Goal: Task Accomplishment & Management: Complete application form

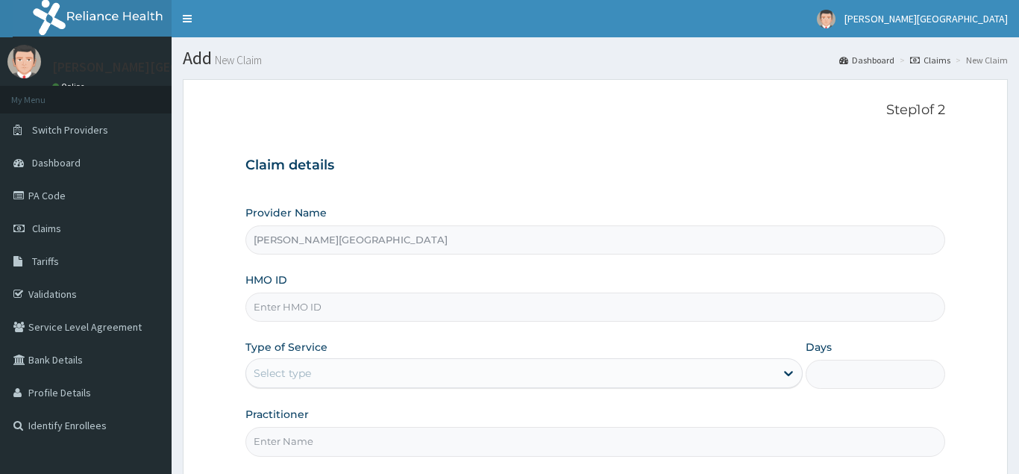
scroll to position [76, 0]
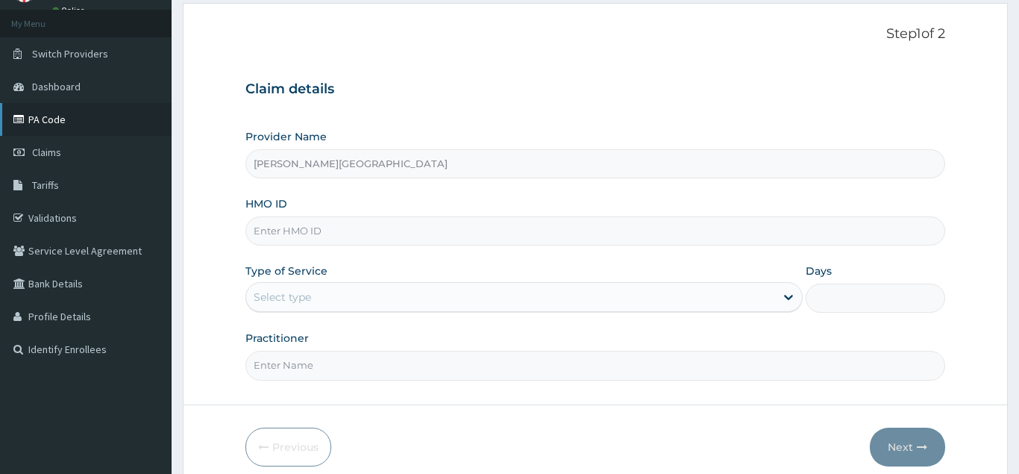
click at [39, 115] on link "PA Code" at bounding box center [86, 119] width 172 height 33
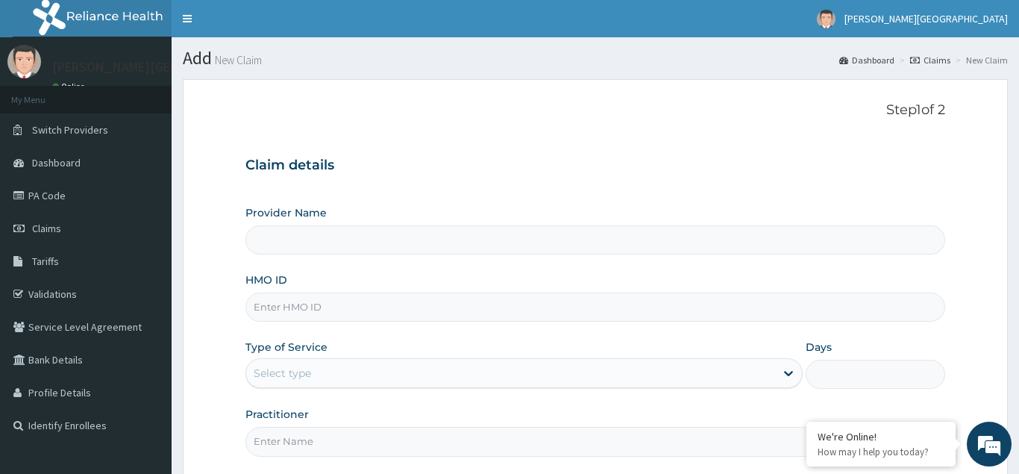
type input "[PERSON_NAME][GEOGRAPHIC_DATA]"
click at [267, 311] on input "HMO ID" at bounding box center [595, 306] width 700 height 29
type input "TMQ/10142/A"
click at [280, 375] on div "Select type" at bounding box center [282, 373] width 57 height 15
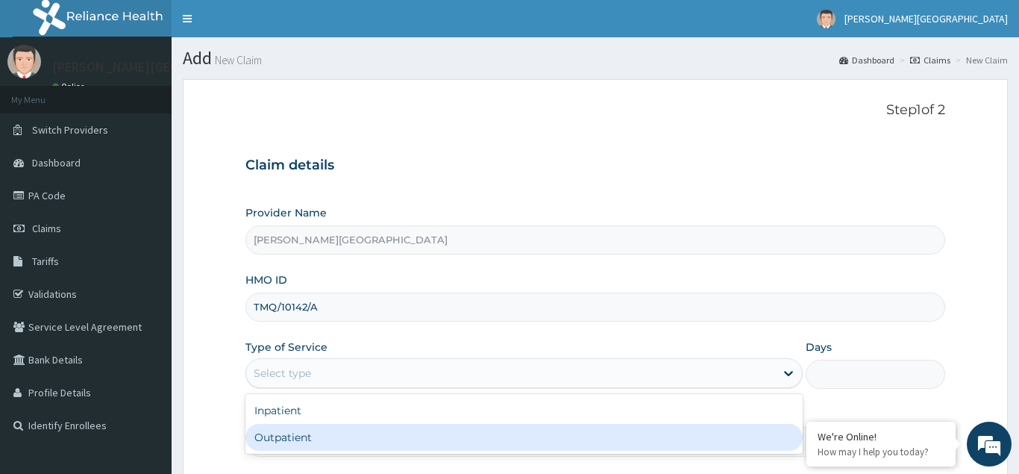
click at [287, 439] on div "Outpatient" at bounding box center [524, 437] width 558 height 27
type input "1"
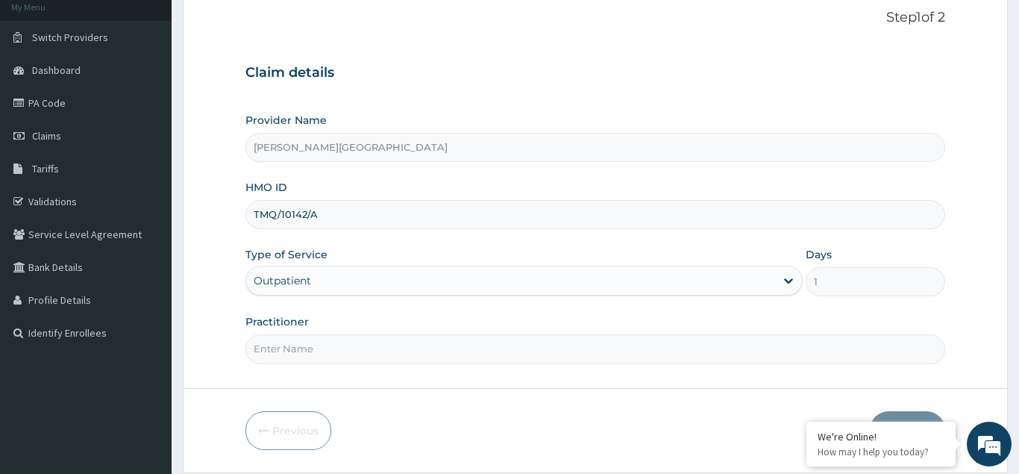
scroll to position [141, 0]
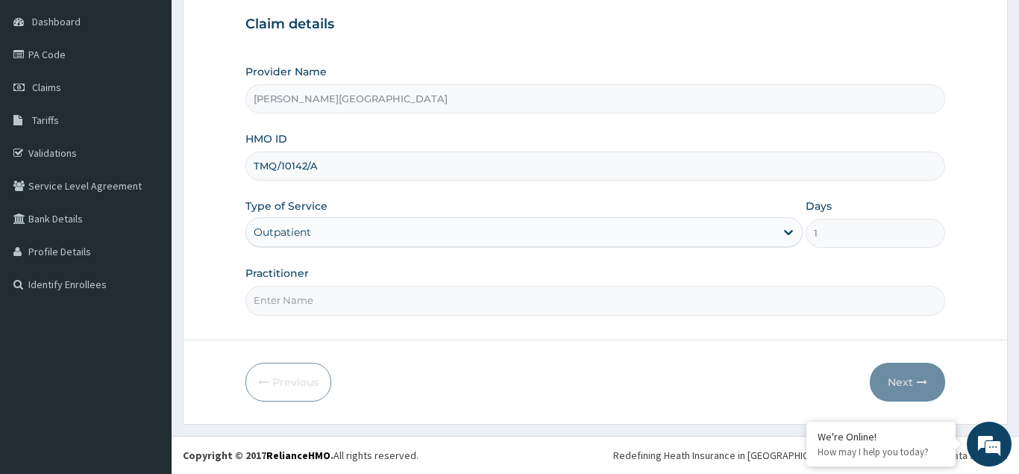
click at [282, 299] on input "Practitioner" at bounding box center [595, 300] width 700 height 29
type input "[PERSON_NAME]"
click at [899, 386] on button "Next" at bounding box center [907, 382] width 75 height 39
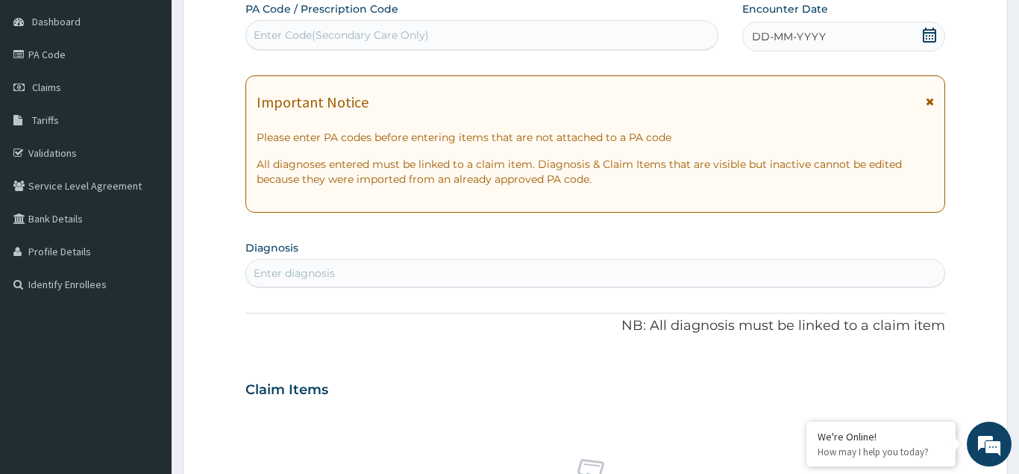
click at [795, 34] on span "DD-MM-YYYY" at bounding box center [789, 36] width 74 height 15
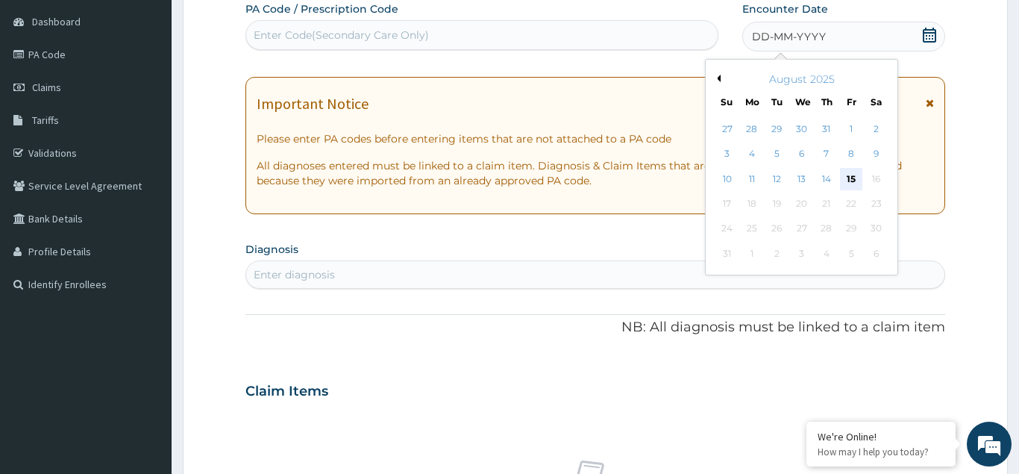
click at [854, 184] on div "15" at bounding box center [851, 179] width 22 height 22
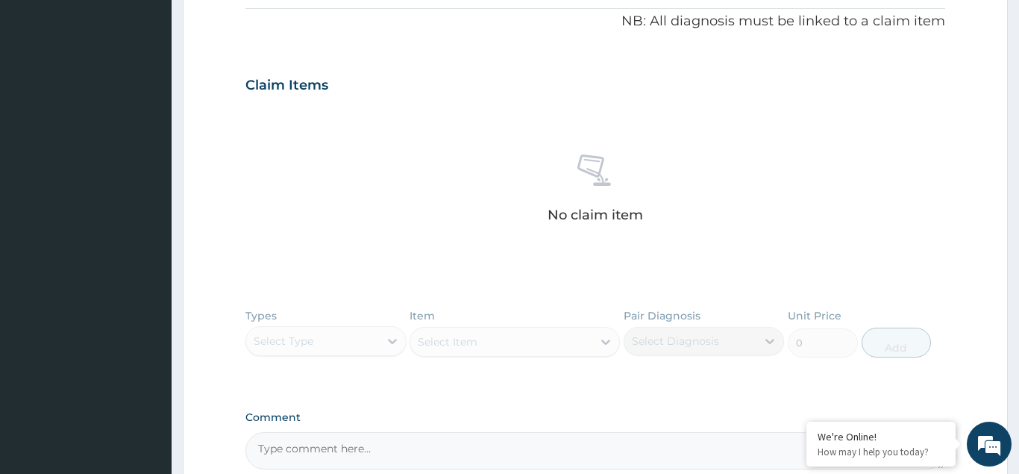
scroll to position [217, 0]
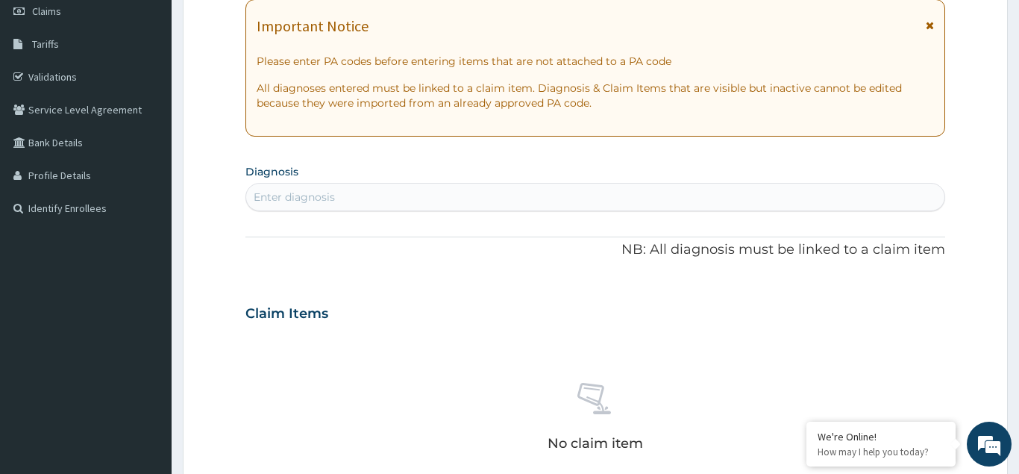
click at [277, 192] on div "Enter diagnosis" at bounding box center [294, 197] width 81 height 15
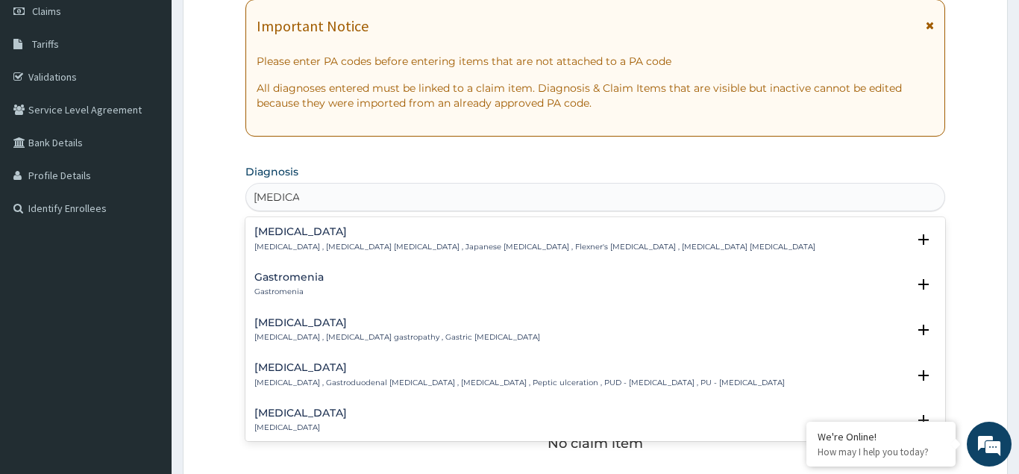
type input "GASTROE"
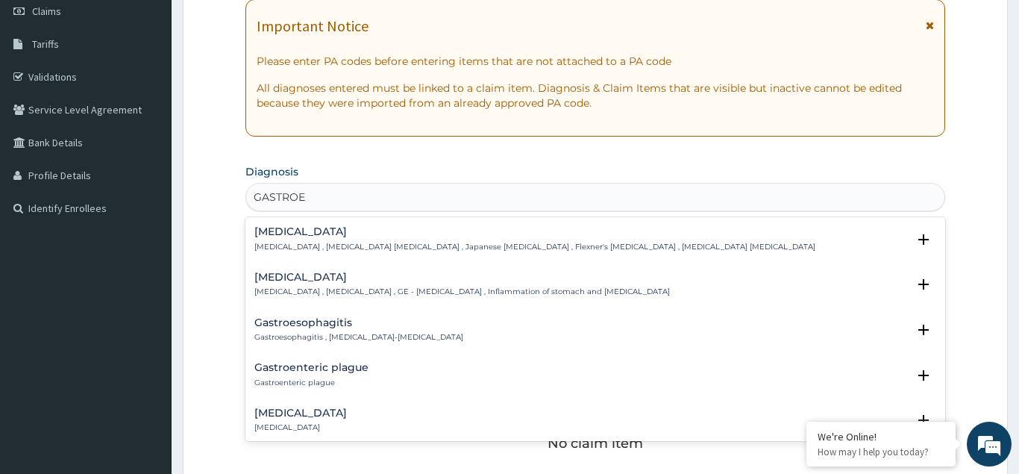
click at [270, 419] on h4 "[MEDICAL_DATA]" at bounding box center [300, 412] width 93 height 11
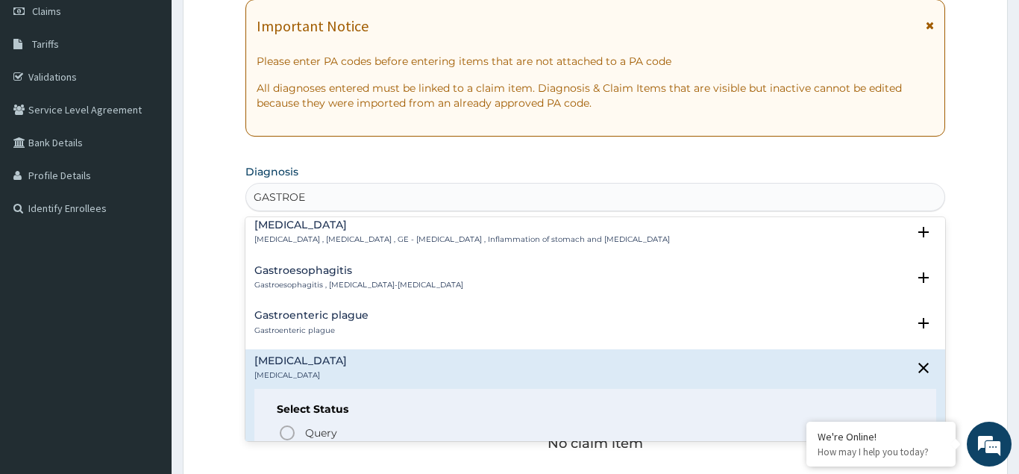
scroll to position [81, 0]
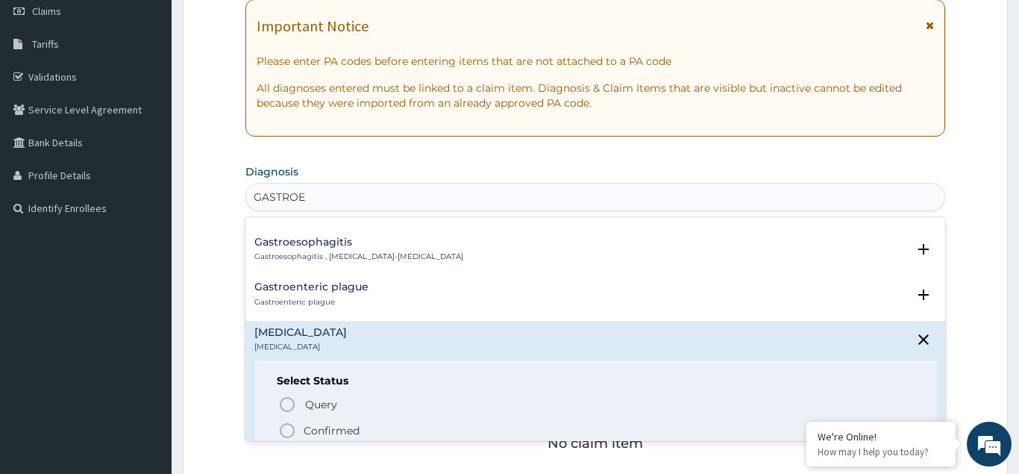
click at [286, 432] on icon "status option filled" at bounding box center [287, 431] width 18 height 18
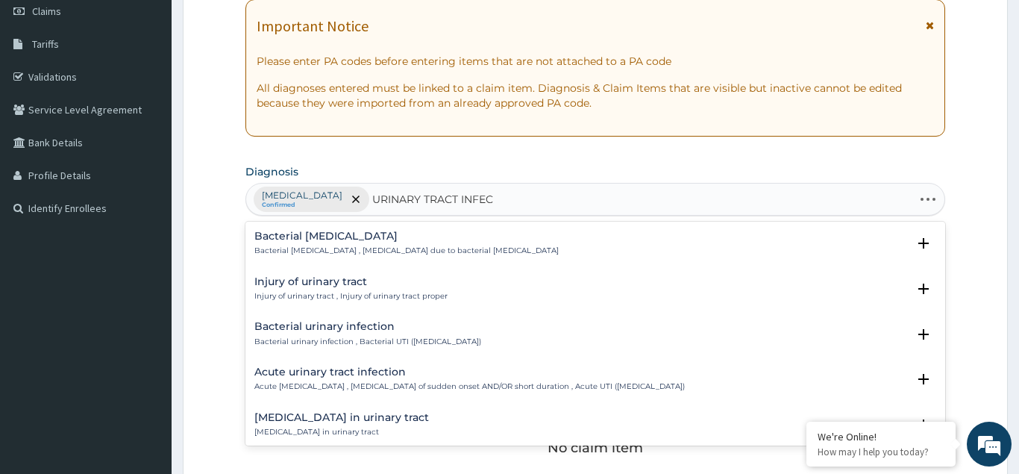
type input "URINARY TRACT INFECT"
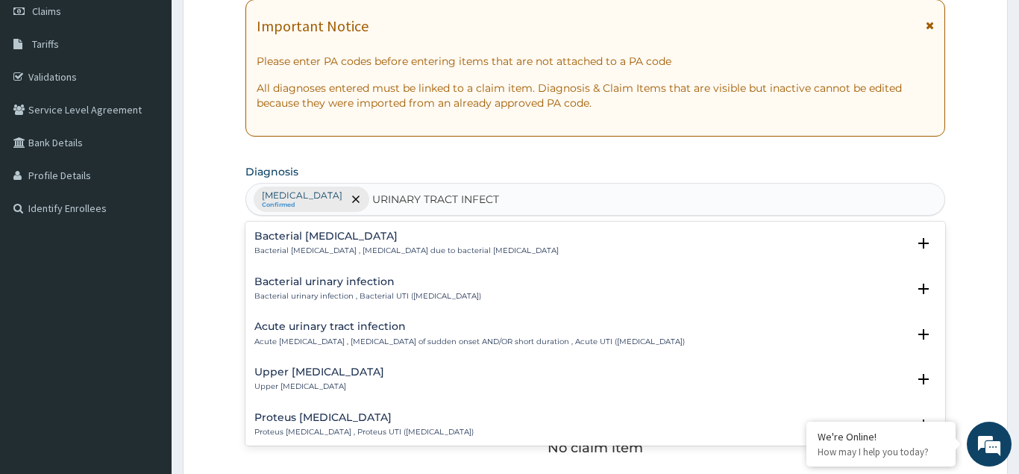
click at [308, 386] on p "Upper [MEDICAL_DATA]" at bounding box center [319, 386] width 130 height 10
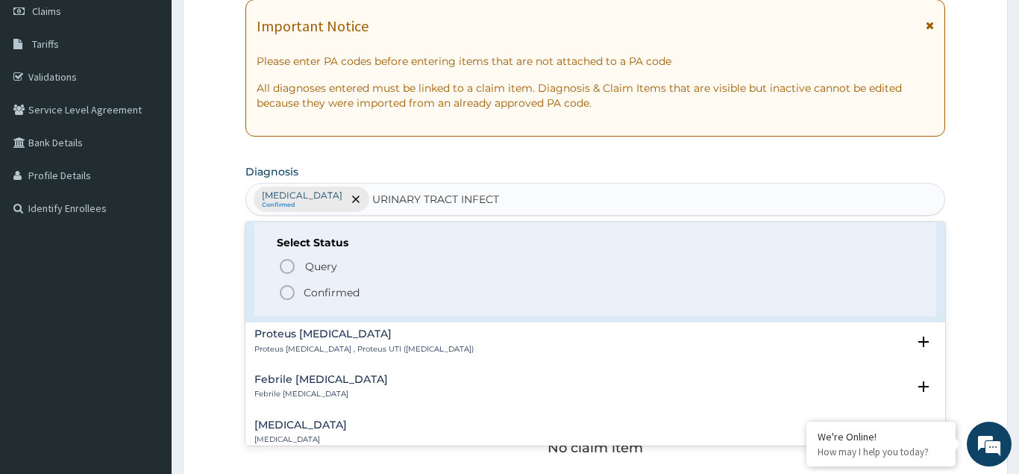
scroll to position [242, 0]
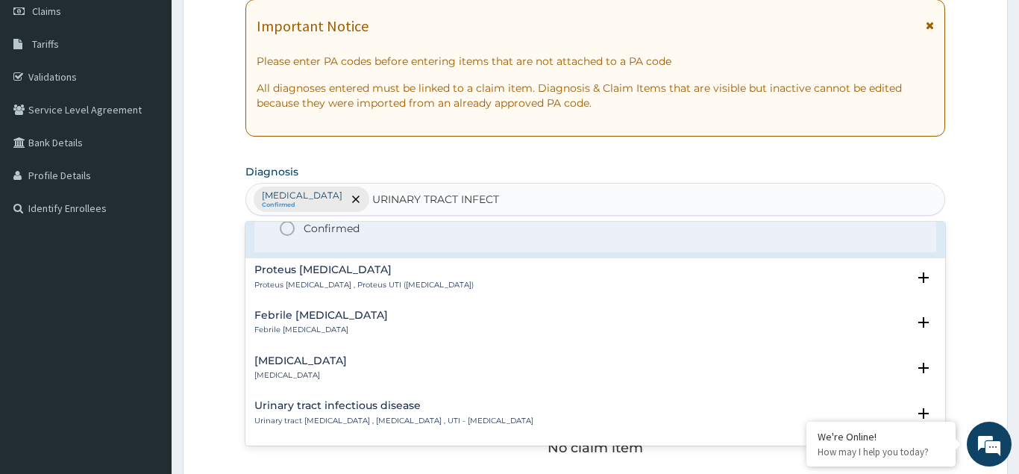
click at [285, 225] on icon "status option filled" at bounding box center [287, 228] width 18 height 18
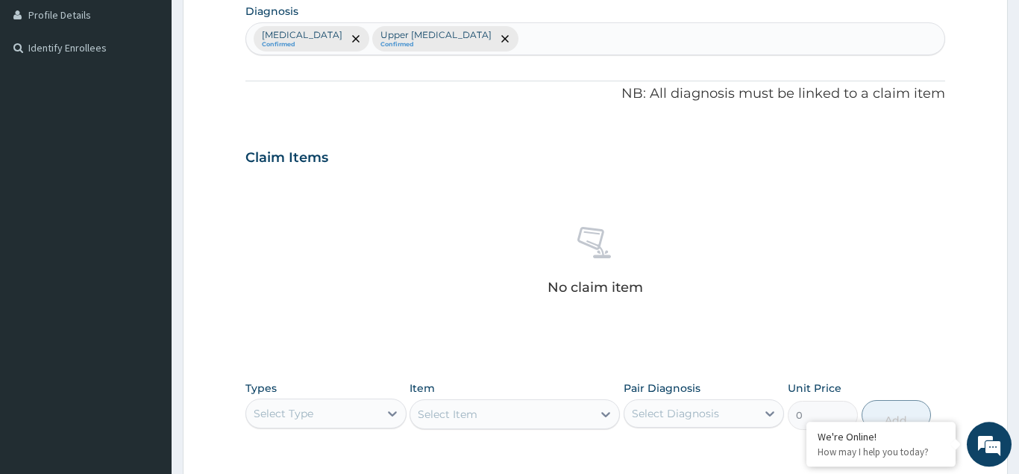
scroll to position [522, 0]
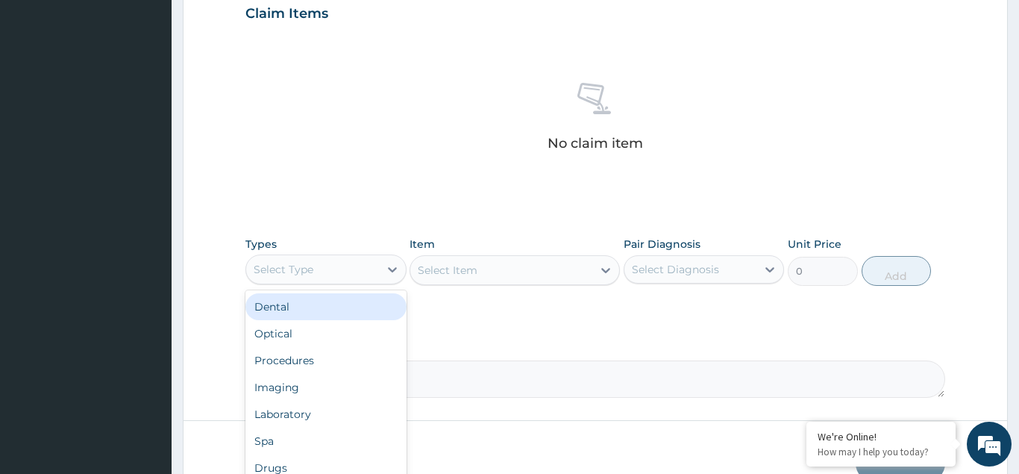
click at [312, 270] on div "Select Type" at bounding box center [284, 269] width 60 height 15
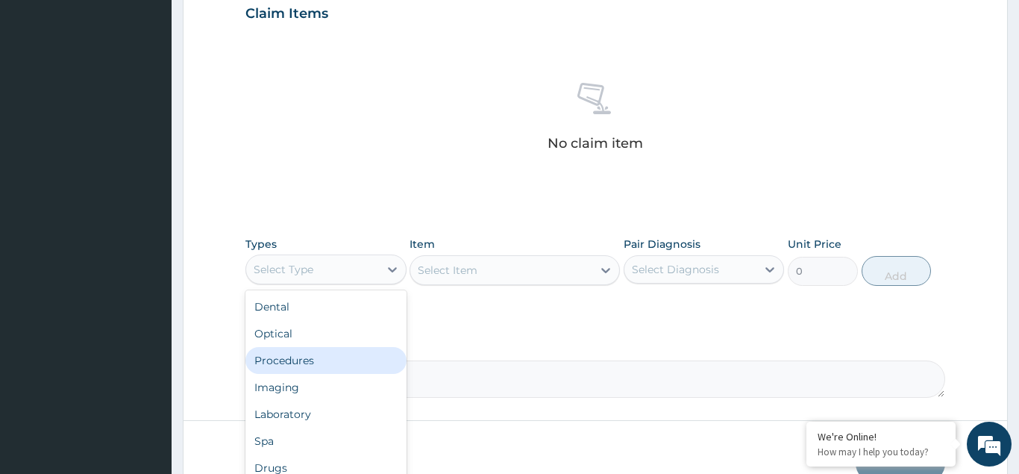
click at [299, 354] on div "Procedures" at bounding box center [325, 360] width 161 height 27
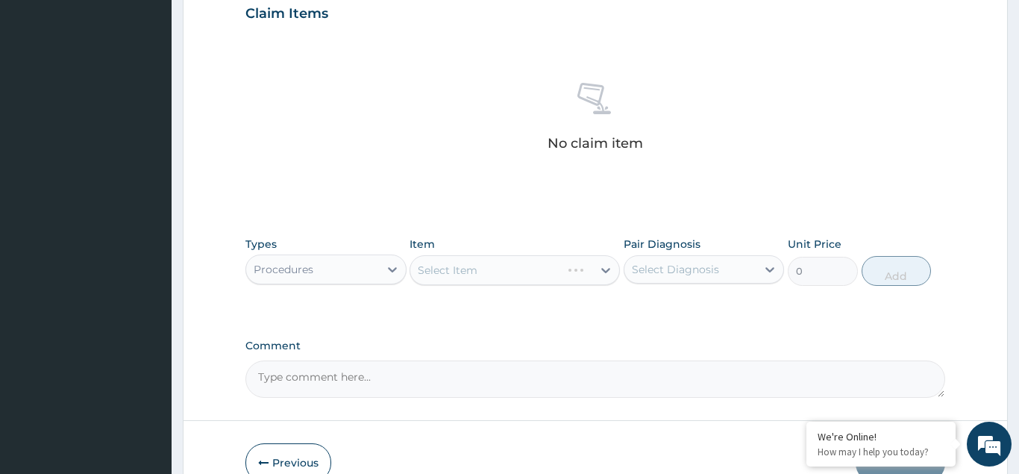
click at [456, 273] on div "Select Item" at bounding box center [515, 270] width 210 height 30
click at [455, 266] on div "Select Item" at bounding box center [515, 270] width 210 height 30
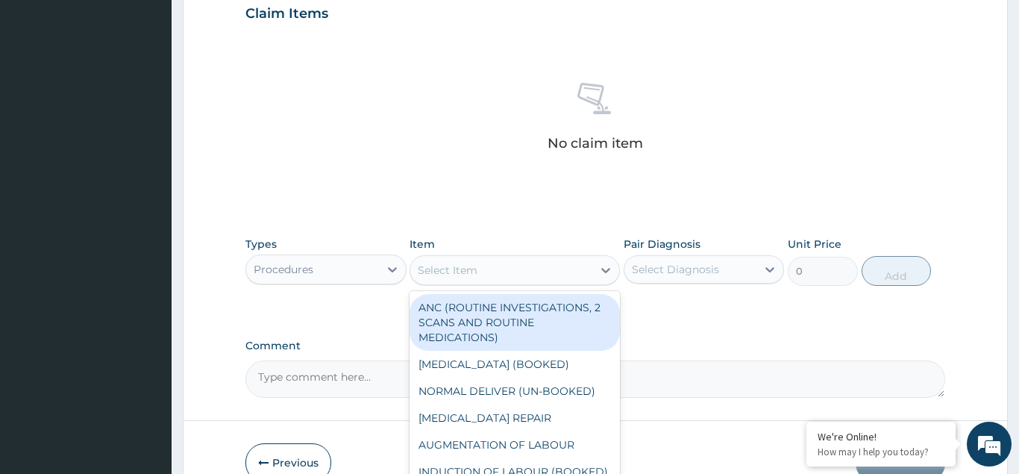
click at [454, 270] on div "Select Item" at bounding box center [448, 270] width 60 height 15
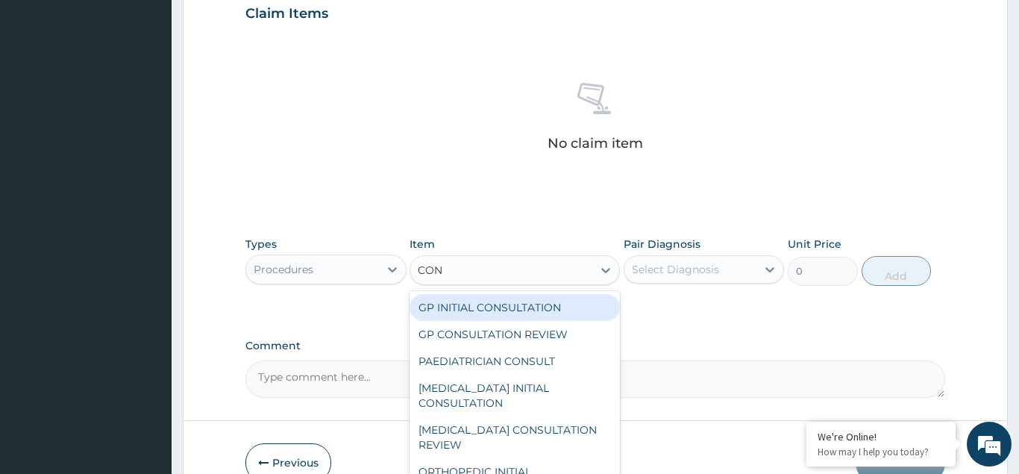
type input "CONS"
click at [478, 314] on div "GP INITIAL CONSULTATION" at bounding box center [515, 307] width 210 height 27
type input "3000"
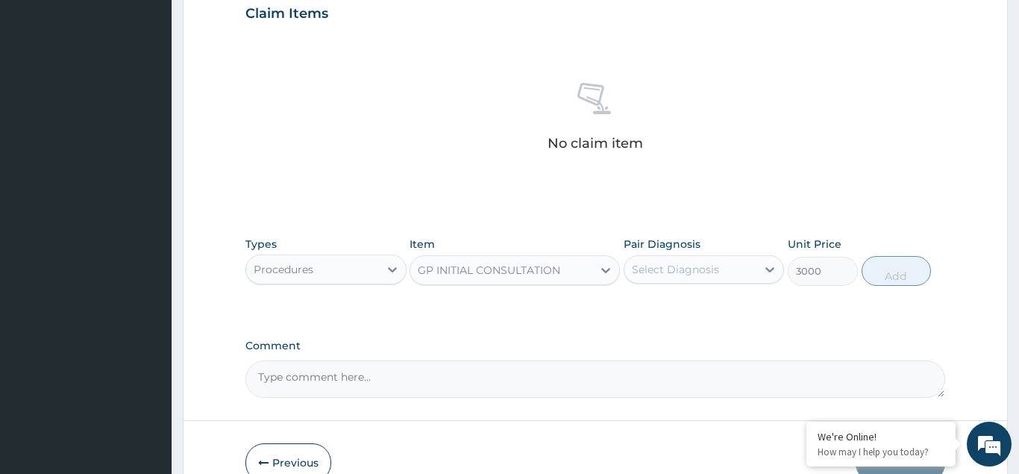
click at [679, 262] on div "Select Diagnosis" at bounding box center [675, 269] width 87 height 15
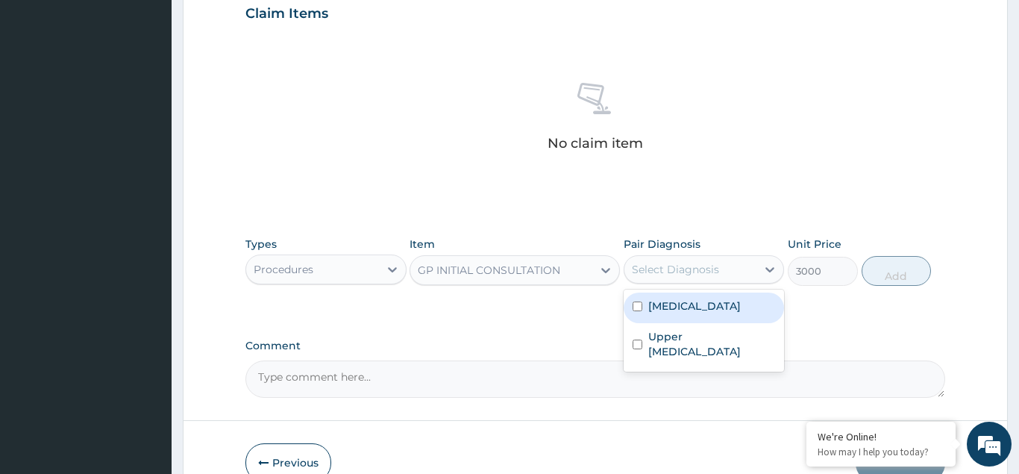
drag, startPoint x: 634, startPoint y: 307, endPoint x: 660, endPoint y: 385, distance: 82.3
click at [636, 310] on input "checkbox" at bounding box center [638, 306] width 10 height 10
checkbox input "true"
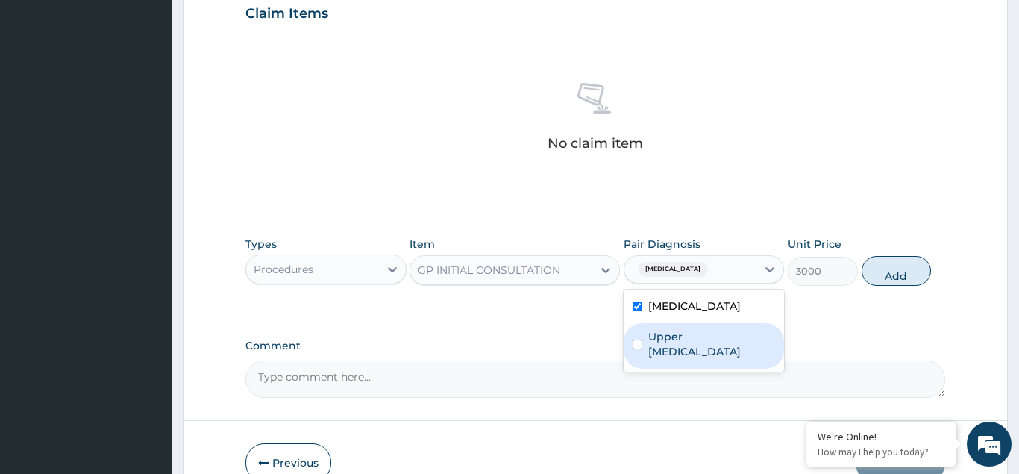
click at [636, 342] on input "checkbox" at bounding box center [638, 344] width 10 height 10
checkbox input "true"
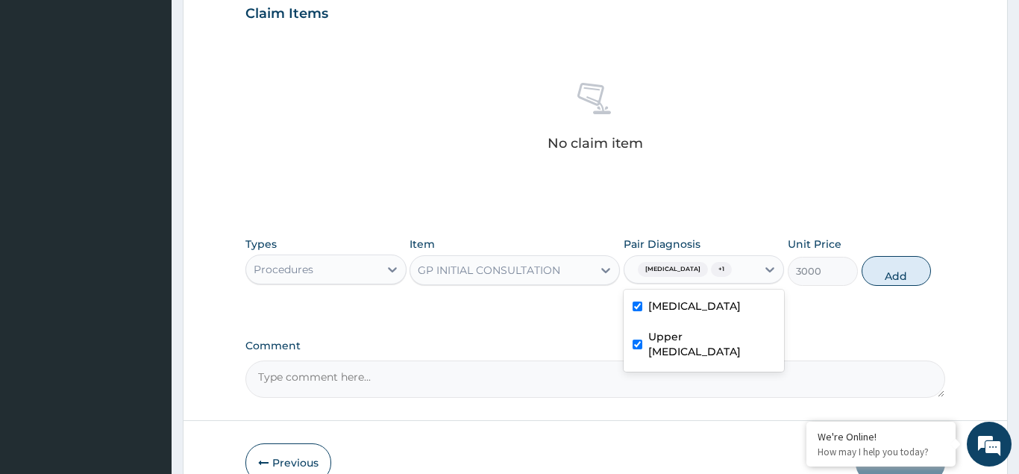
drag, startPoint x: 886, startPoint y: 276, endPoint x: 865, endPoint y: 278, distance: 21.0
click at [888, 277] on button "Add" at bounding box center [897, 271] width 70 height 30
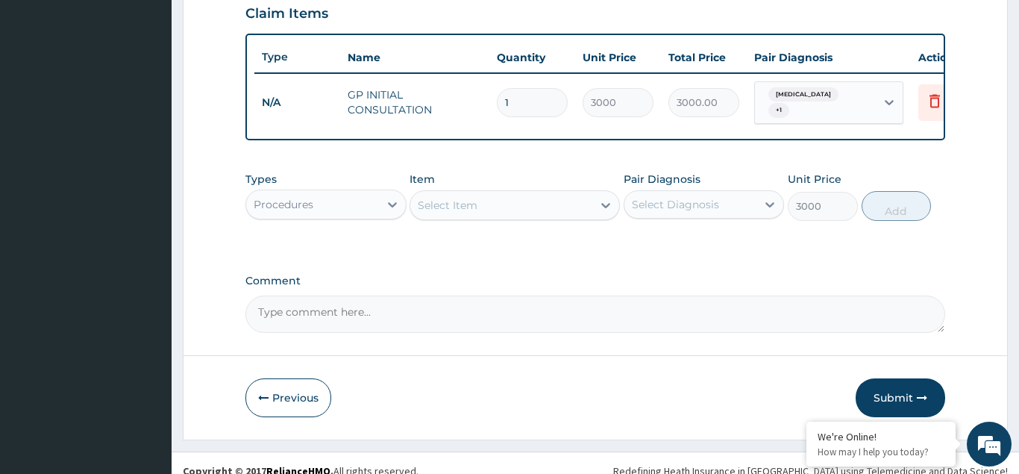
type input "0"
click at [280, 200] on div "Procedures" at bounding box center [284, 204] width 60 height 15
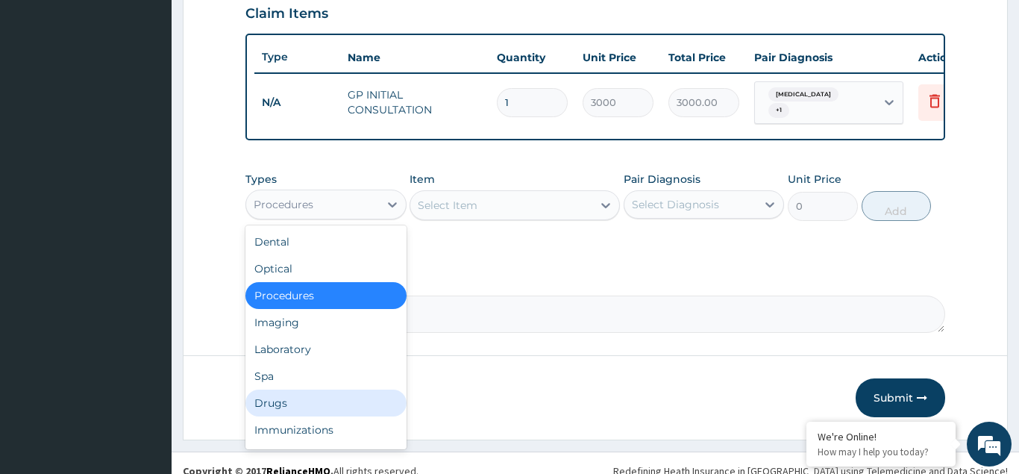
click at [276, 398] on div "Drugs" at bounding box center [325, 402] width 161 height 27
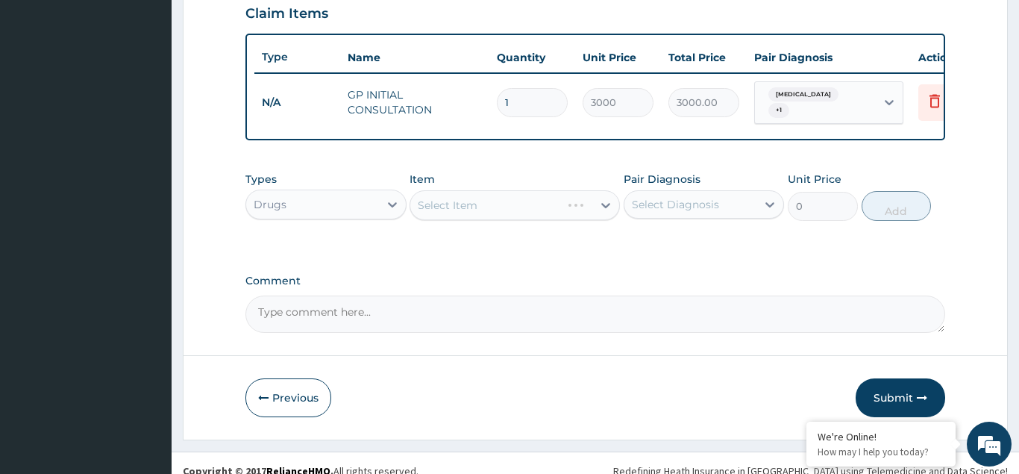
click at [448, 206] on div "Select Item" at bounding box center [515, 205] width 210 height 30
click at [445, 204] on div "Select Item" at bounding box center [515, 205] width 210 height 30
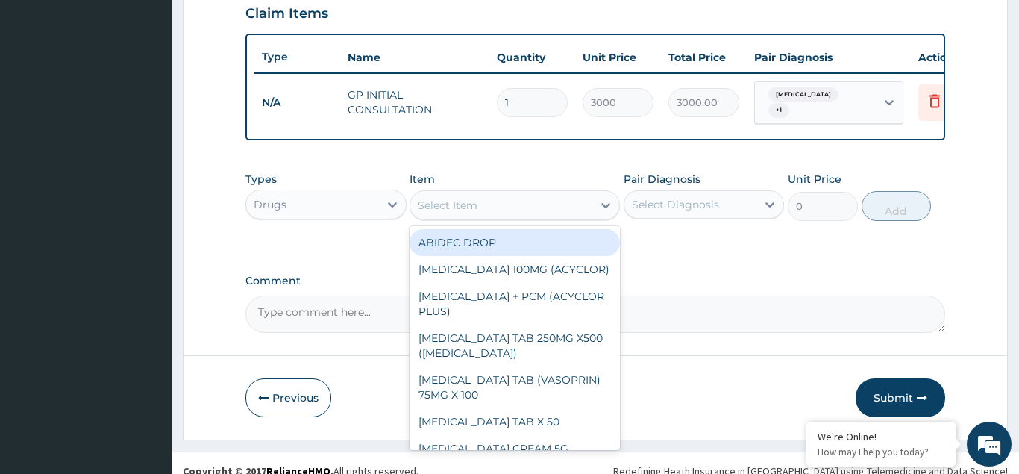
click at [445, 204] on div "Select Item" at bounding box center [448, 205] width 60 height 15
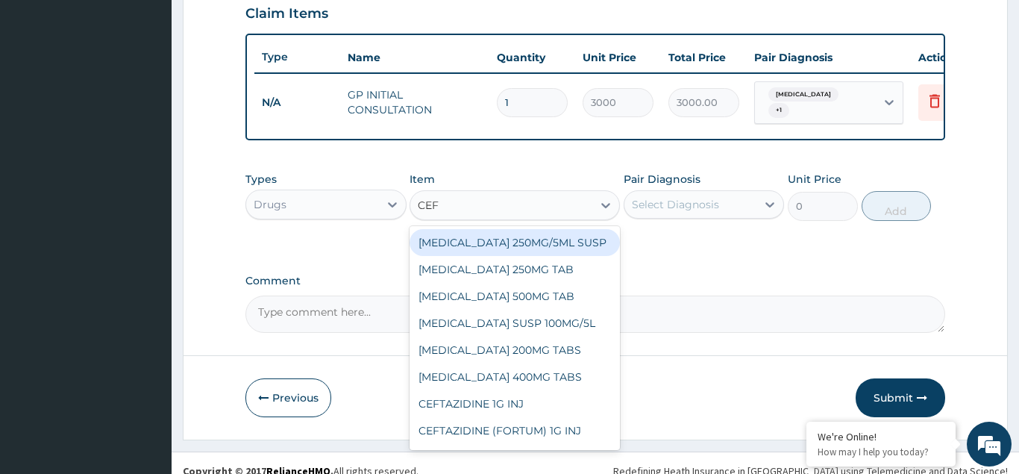
type input "CEFT"
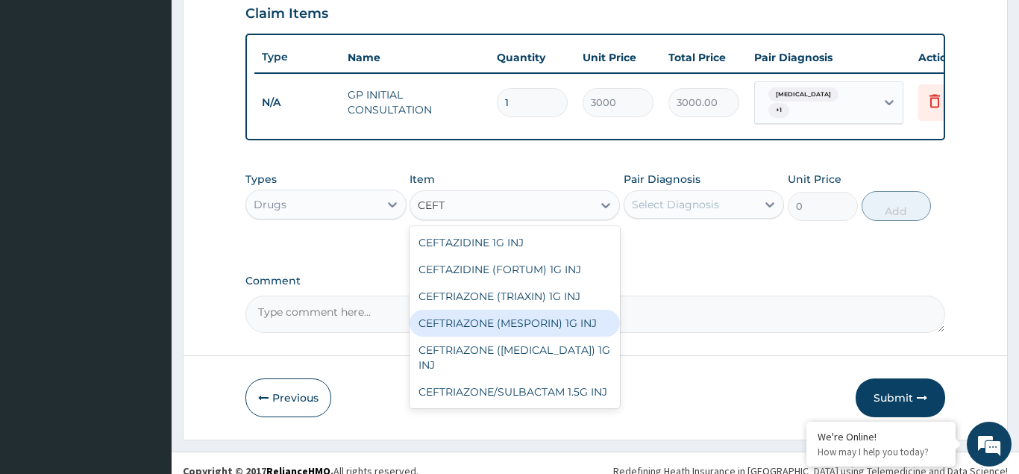
click at [544, 320] on div "CEFTRIAZONE (MESPORIN) 1G INJ" at bounding box center [515, 323] width 210 height 27
type input "4500"
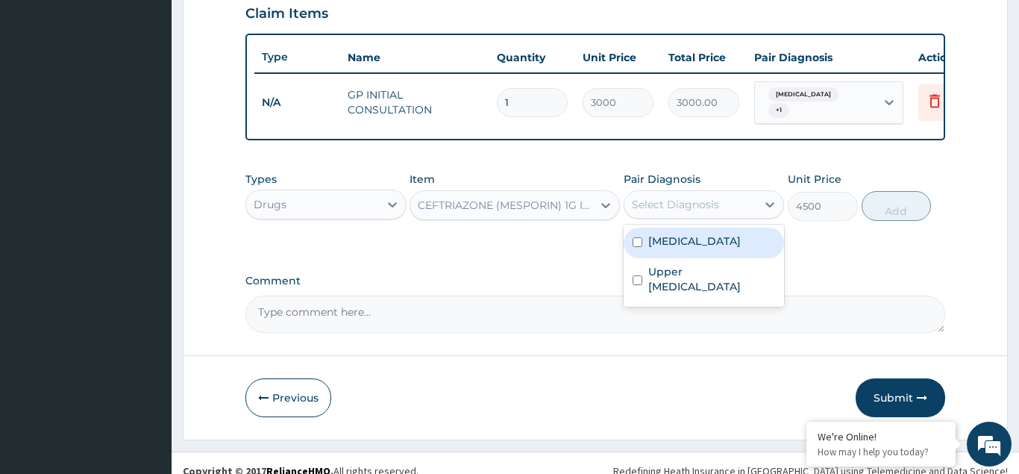
click at [651, 201] on div "Select Diagnosis" at bounding box center [675, 204] width 87 height 15
drag, startPoint x: 638, startPoint y: 234, endPoint x: 639, endPoint y: 245, distance: 12.0
click at [639, 238] on div "[MEDICAL_DATA]" at bounding box center [704, 243] width 161 height 31
checkbox input "true"
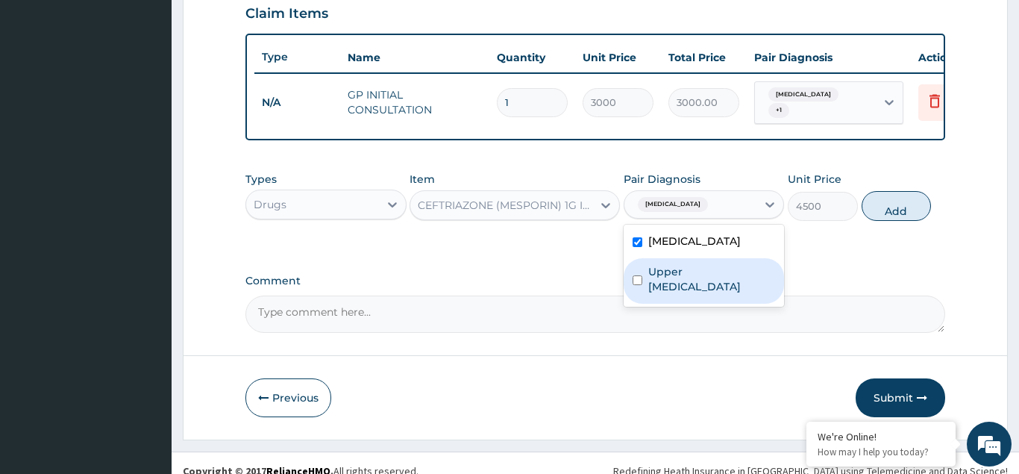
click at [639, 275] on div "Upper [MEDICAL_DATA]" at bounding box center [704, 281] width 161 height 46
checkbox input "true"
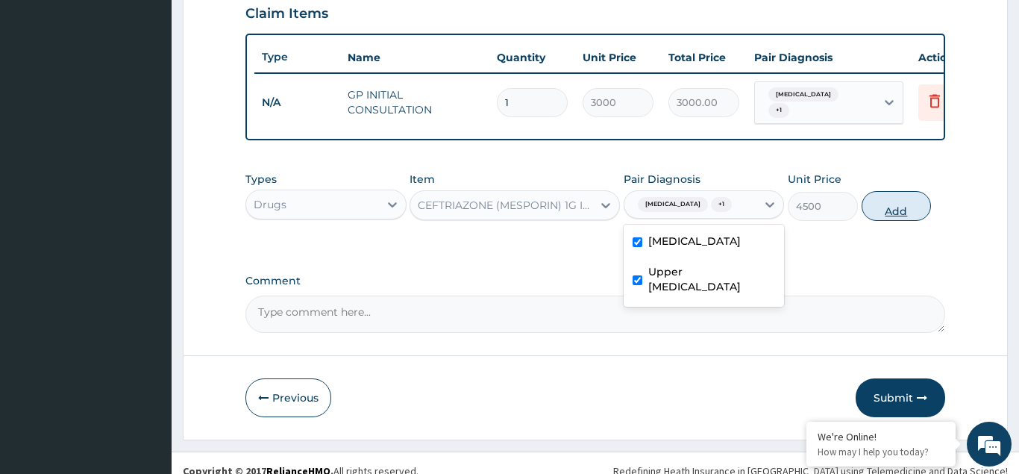
click at [886, 207] on button "Add" at bounding box center [897, 206] width 70 height 30
type input "0"
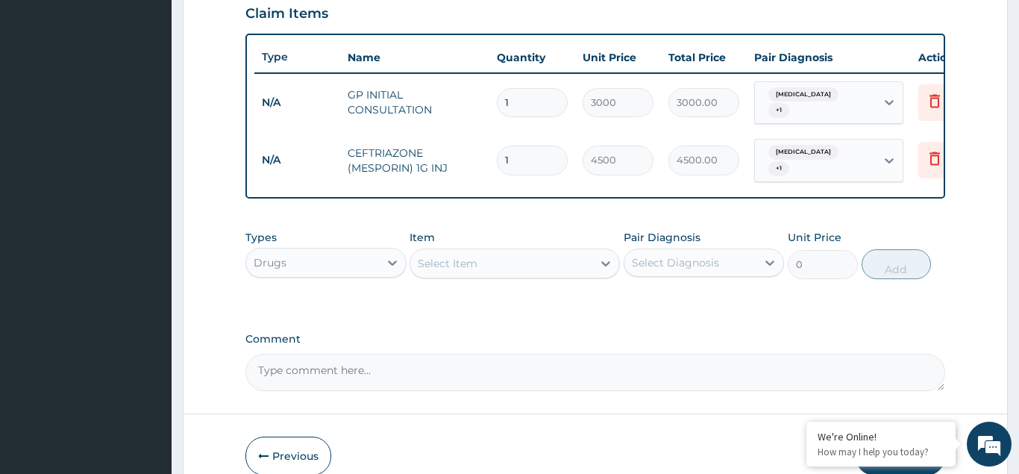
type input "0.00"
type input "3"
type input "13500.00"
type input "3"
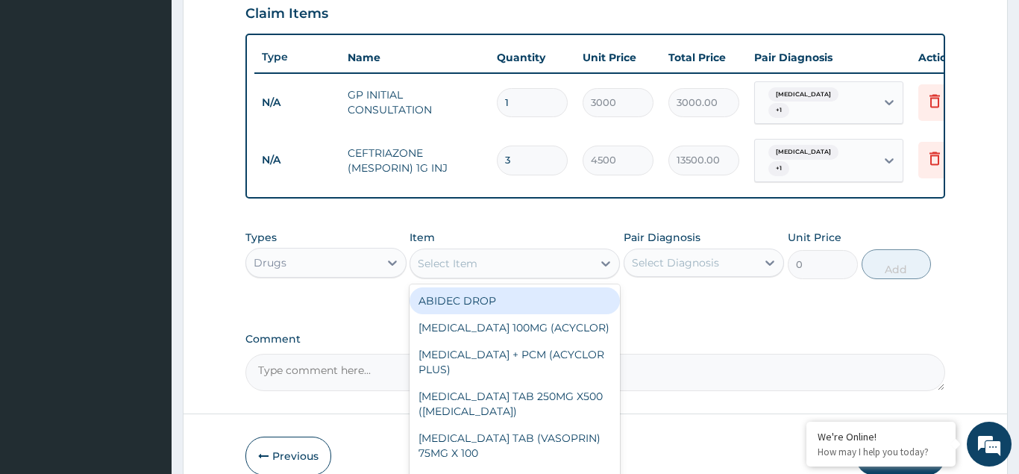
click at [437, 266] on div "Select Item" at bounding box center [448, 263] width 60 height 15
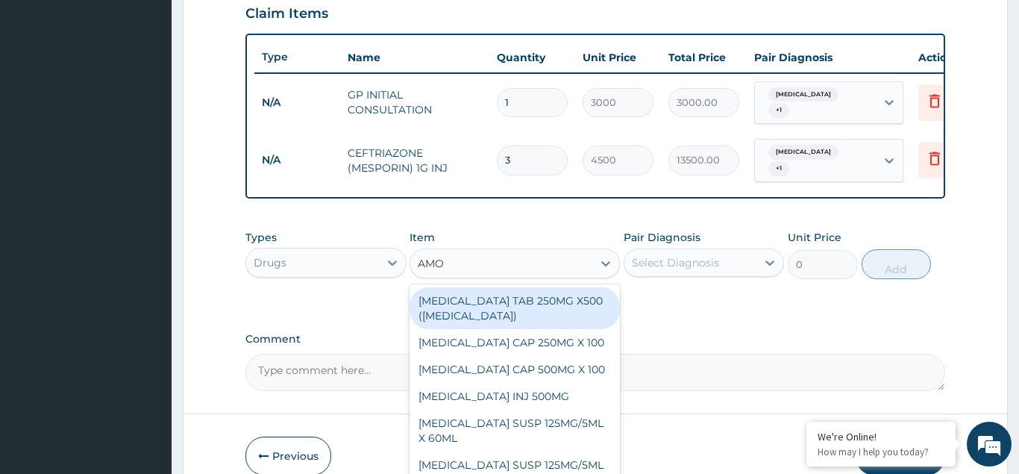
type input "AMOX"
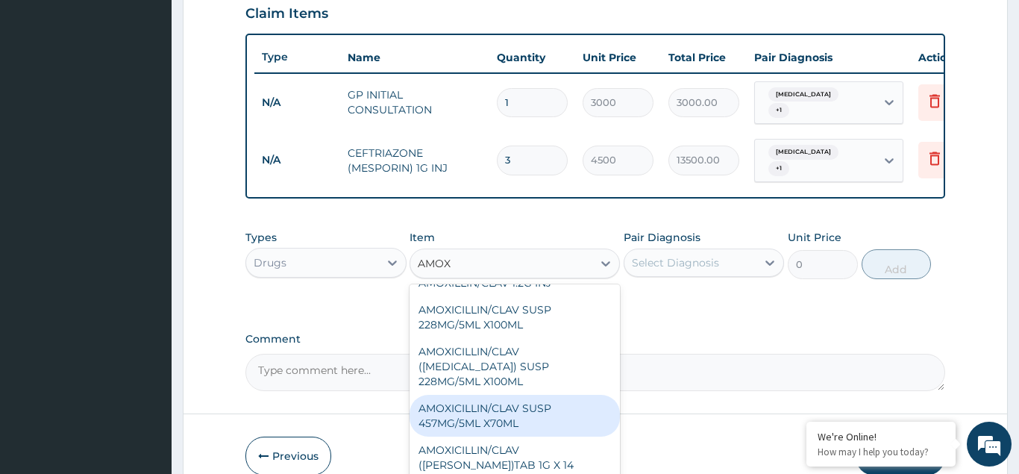
scroll to position [595, 0]
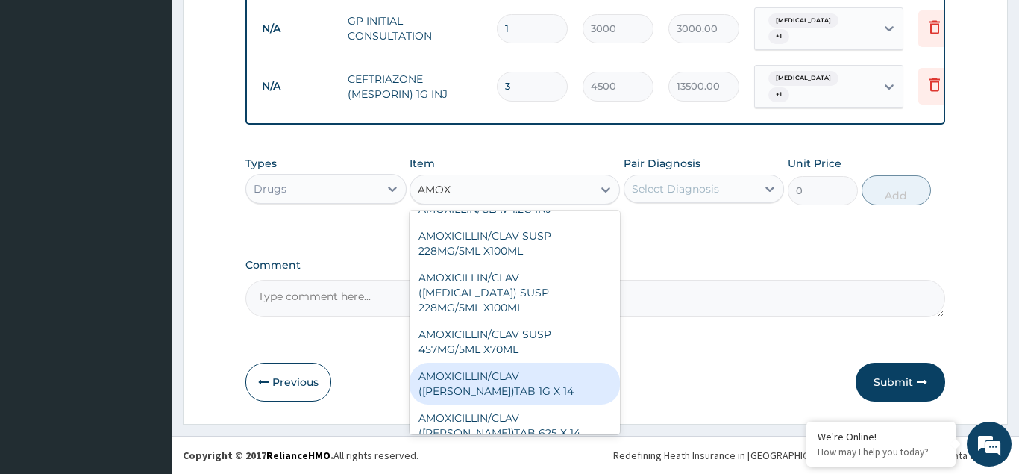
click at [500, 366] on div "AMOXICILLIN/CLAV ([PERSON_NAME])TAB 1G X 14" at bounding box center [515, 384] width 210 height 42
type input "250"
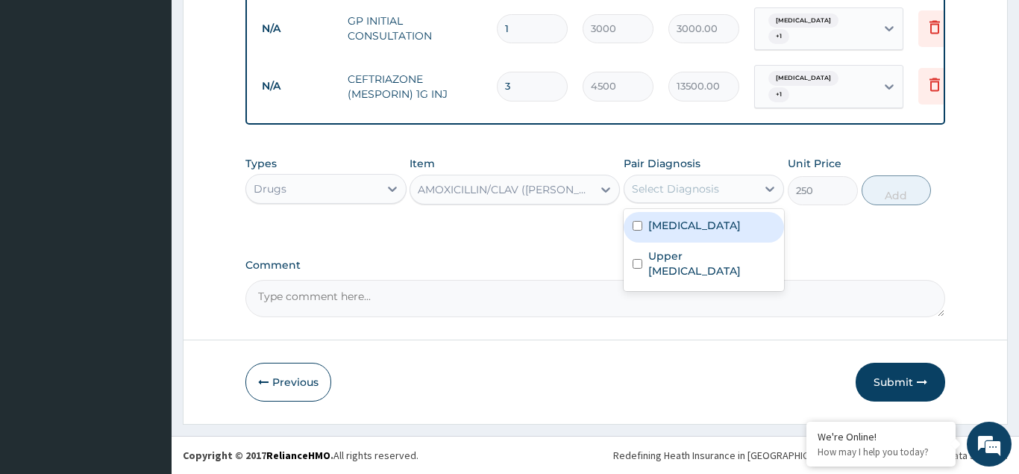
click at [660, 184] on div "Select Diagnosis" at bounding box center [675, 188] width 87 height 15
click at [636, 222] on input "checkbox" at bounding box center [638, 226] width 10 height 10
checkbox input "true"
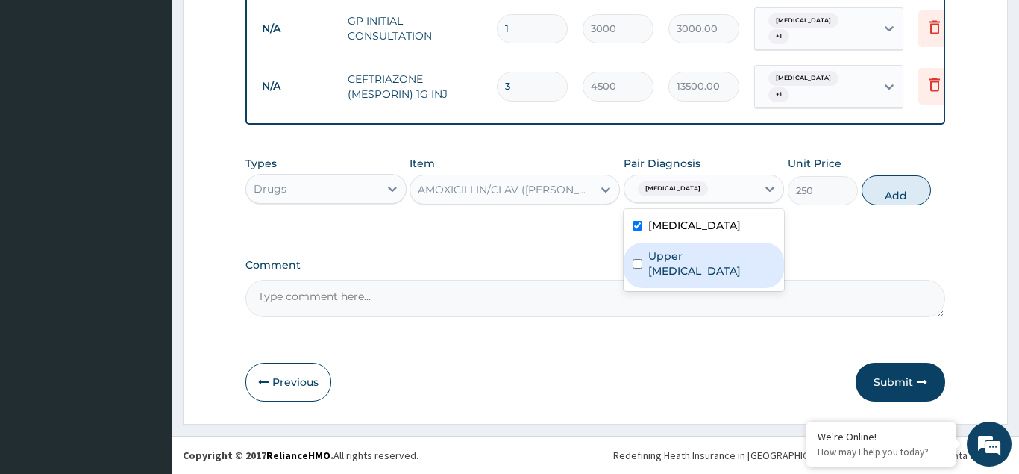
click at [639, 262] on input "checkbox" at bounding box center [638, 264] width 10 height 10
checkbox input "true"
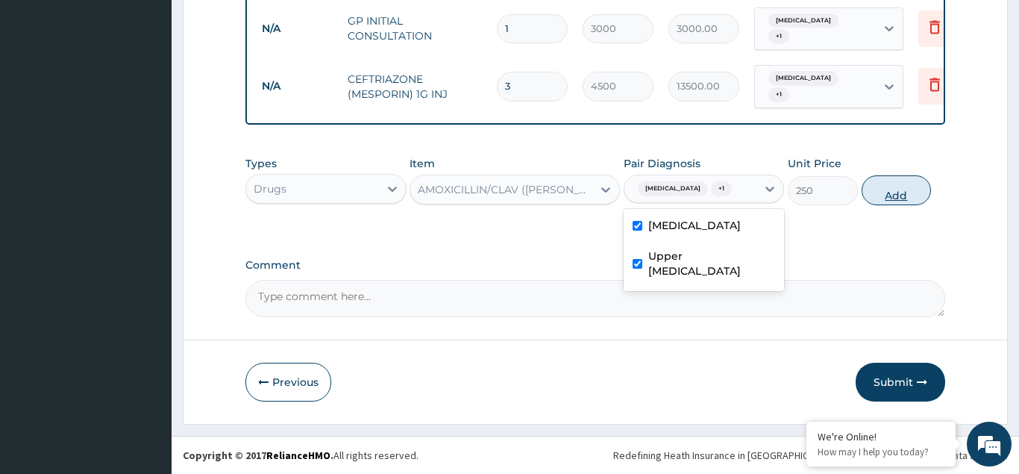
click at [895, 185] on button "Add" at bounding box center [897, 190] width 70 height 30
type input "0"
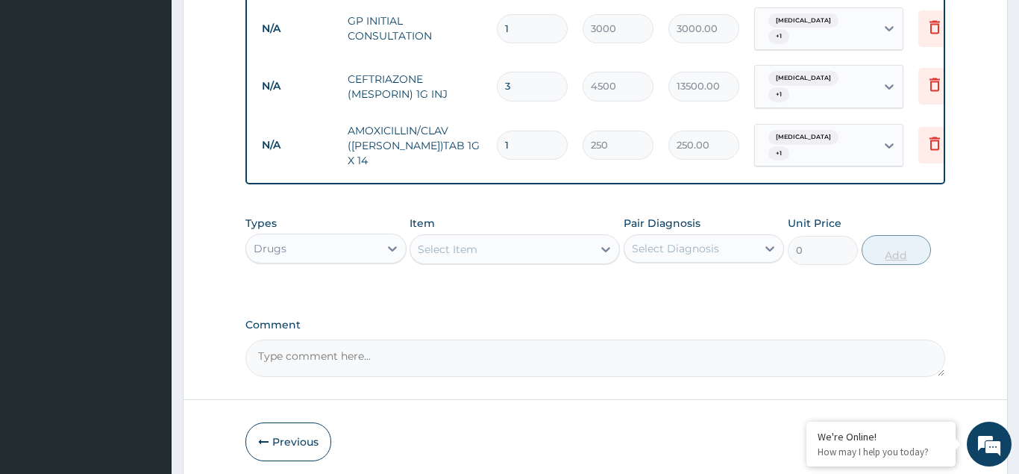
type input "14"
type input "3500.00"
type input "14"
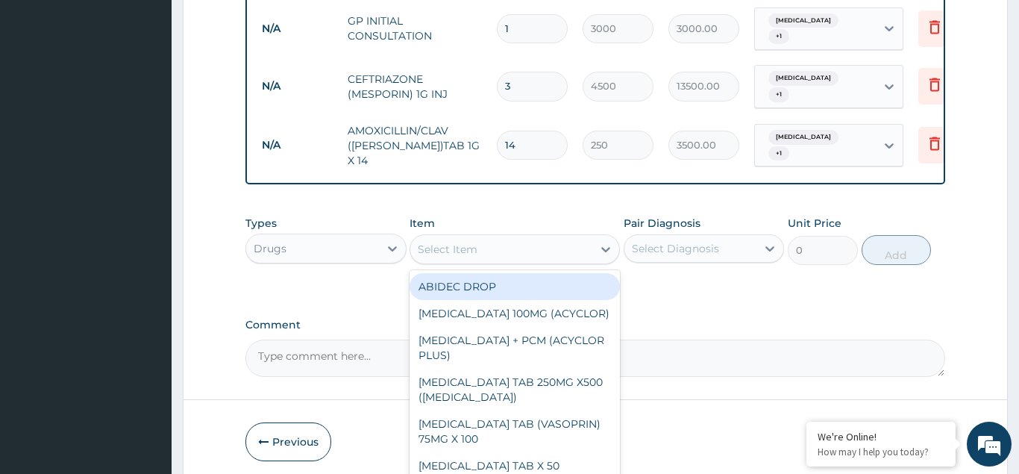
click at [448, 250] on div "Select Item" at bounding box center [448, 249] width 60 height 15
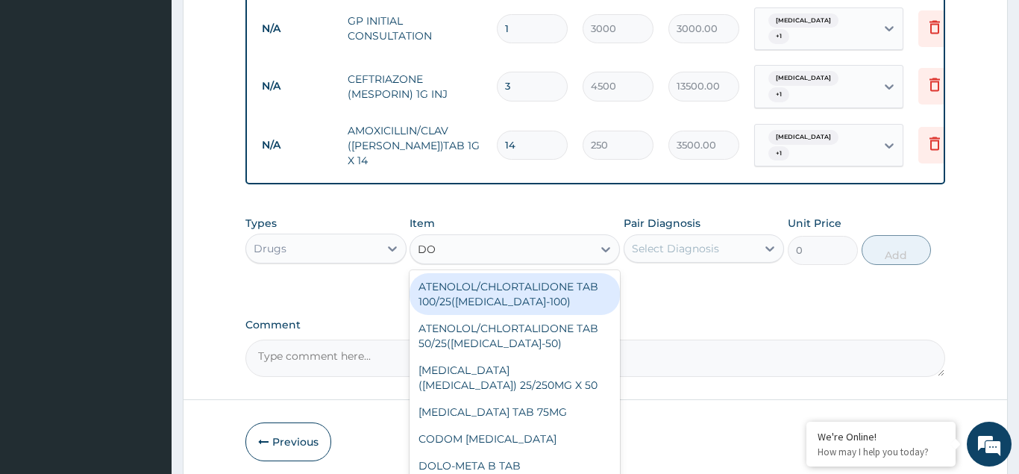
type input "DOX"
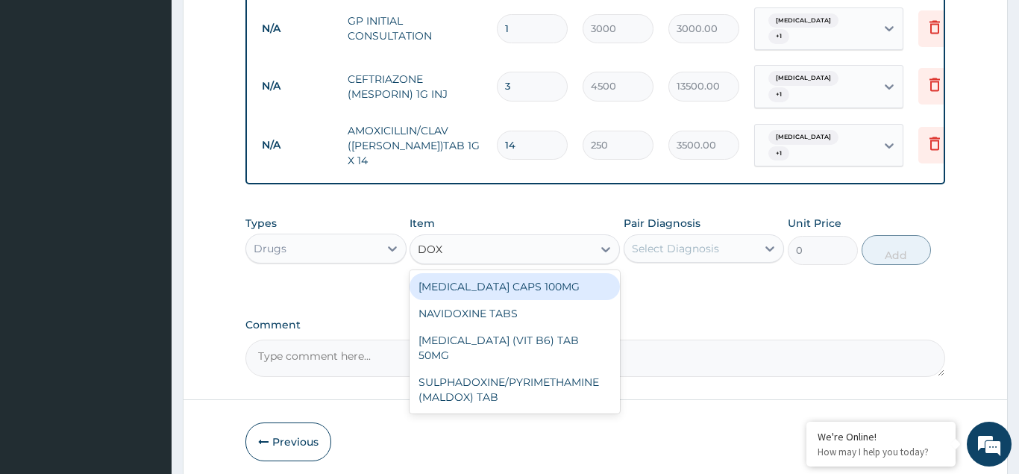
click at [478, 283] on div "[MEDICAL_DATA] CAPS 100MG" at bounding box center [515, 286] width 210 height 27
type input "40"
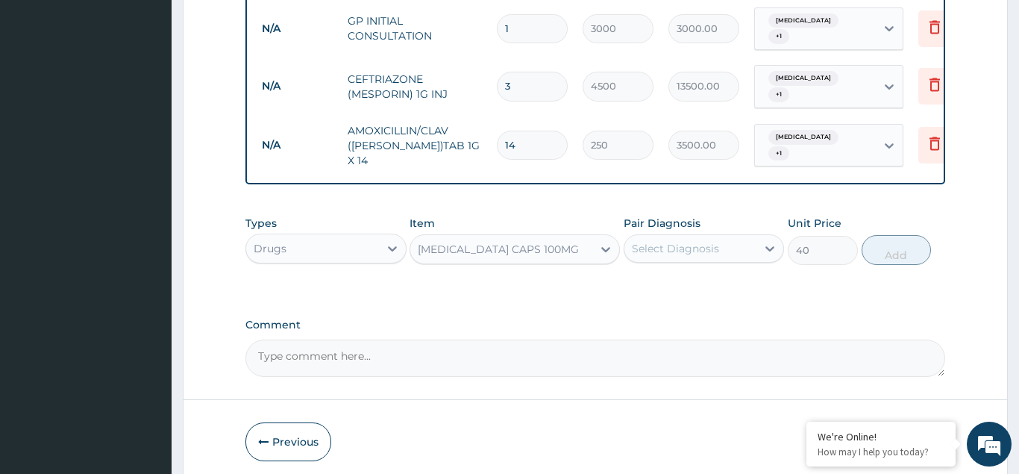
click at [654, 247] on div "Select Diagnosis" at bounding box center [675, 248] width 87 height 15
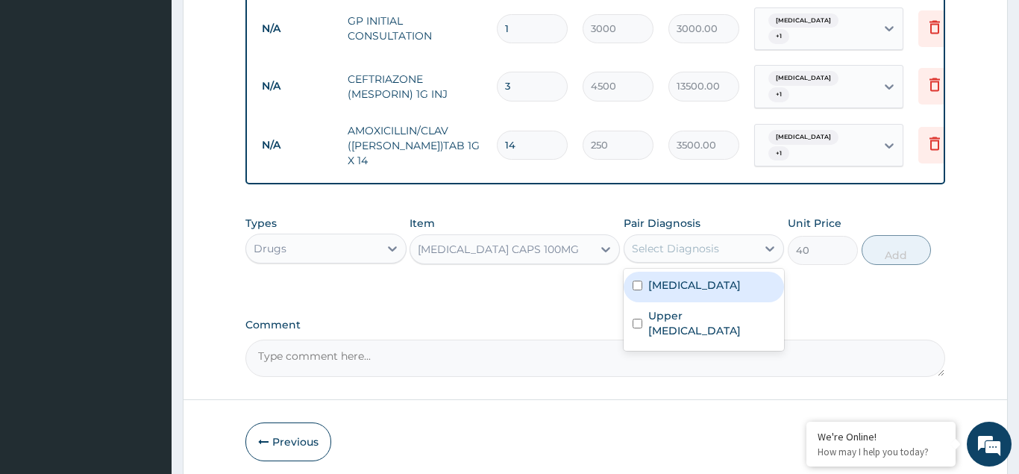
click at [637, 284] on input "checkbox" at bounding box center [638, 286] width 10 height 10
checkbox input "true"
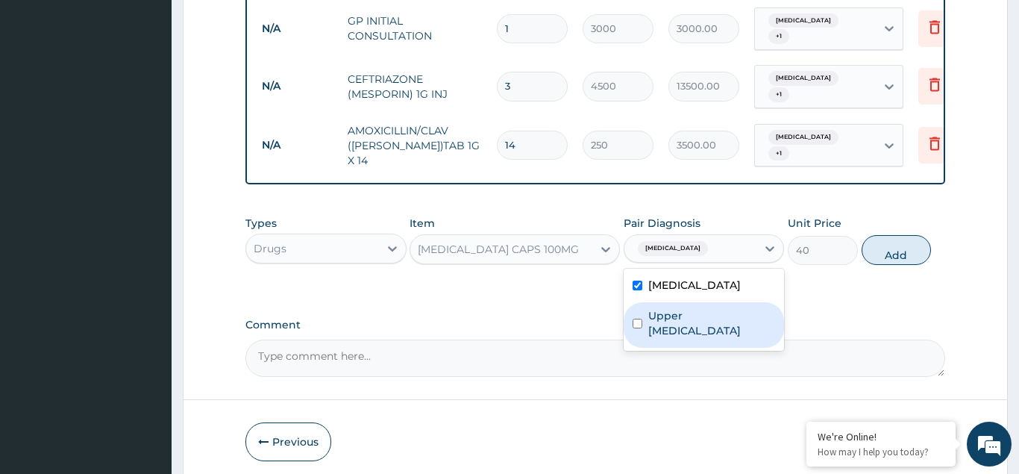
click at [636, 321] on input "checkbox" at bounding box center [638, 324] width 10 height 10
checkbox input "true"
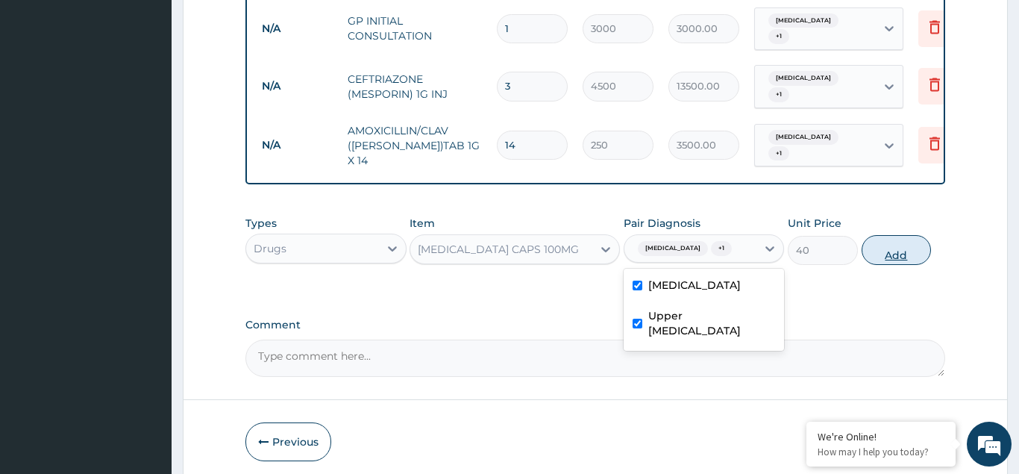
click at [900, 254] on button "Add" at bounding box center [897, 250] width 70 height 30
type input "0"
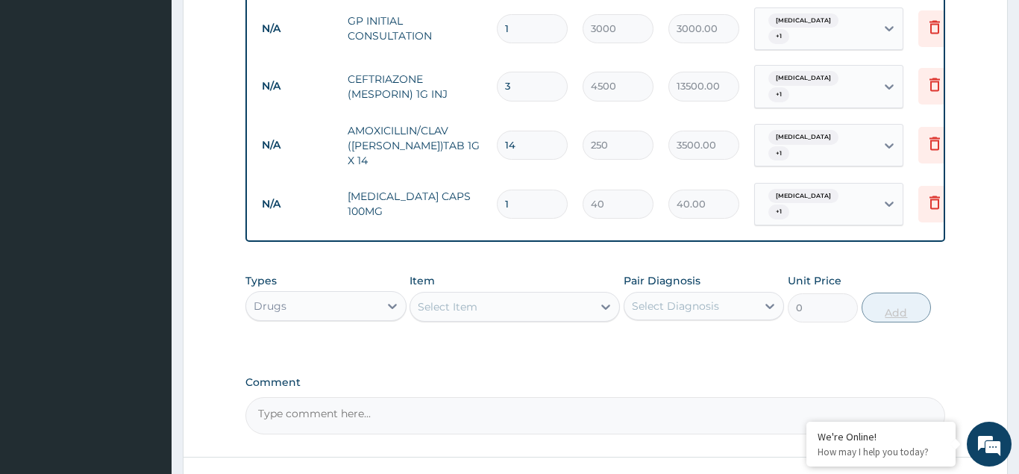
type input "10"
type input "400.00"
type input "10"
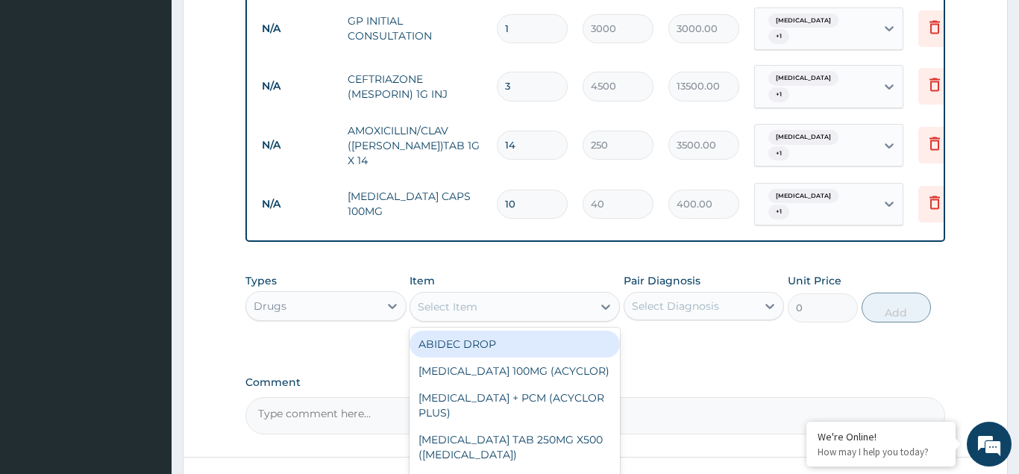
click at [437, 313] on div "Select Item" at bounding box center [501, 307] width 182 height 24
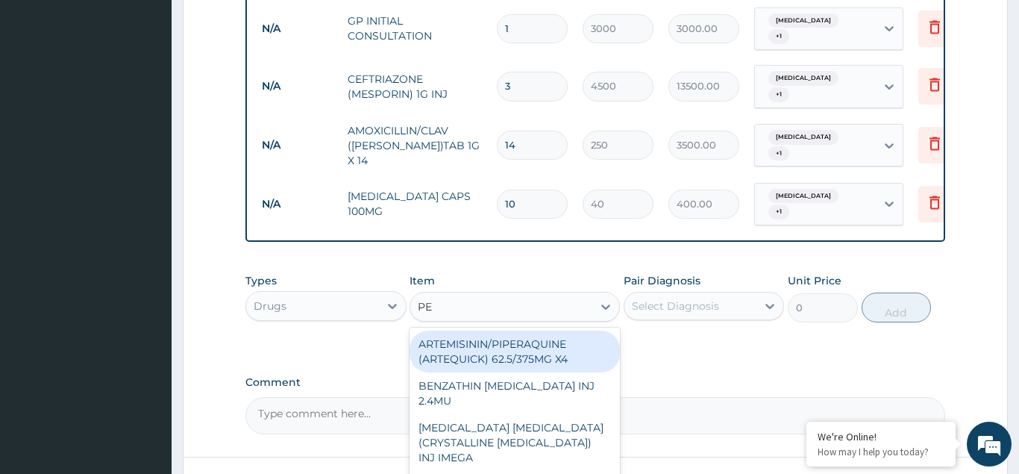
type input "PEN"
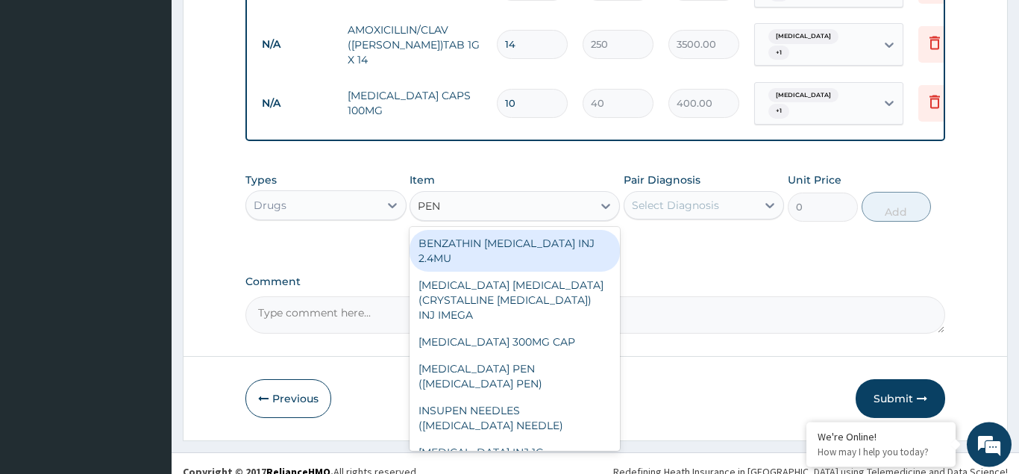
scroll to position [711, 0]
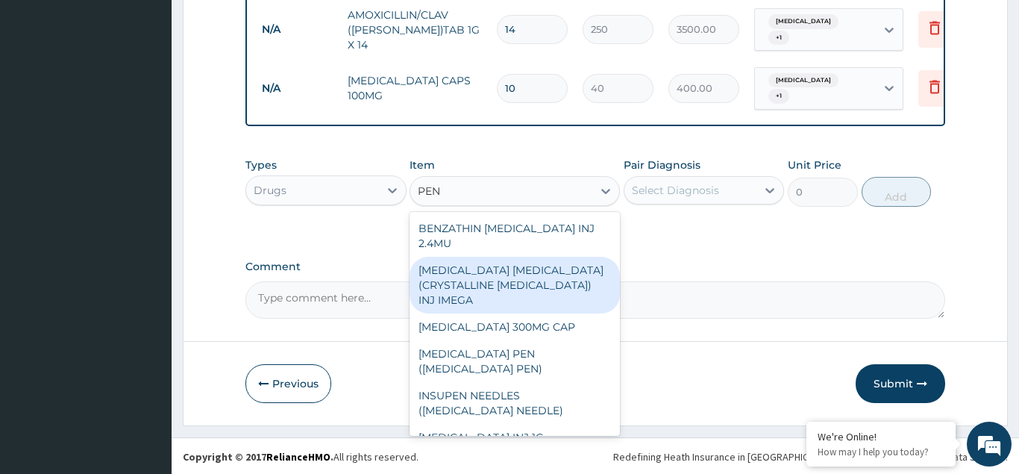
click at [473, 269] on div "[MEDICAL_DATA] [MEDICAL_DATA] (CRYSTALLINE [MEDICAL_DATA]) INJ IMEGA" at bounding box center [515, 285] width 210 height 57
type input "200"
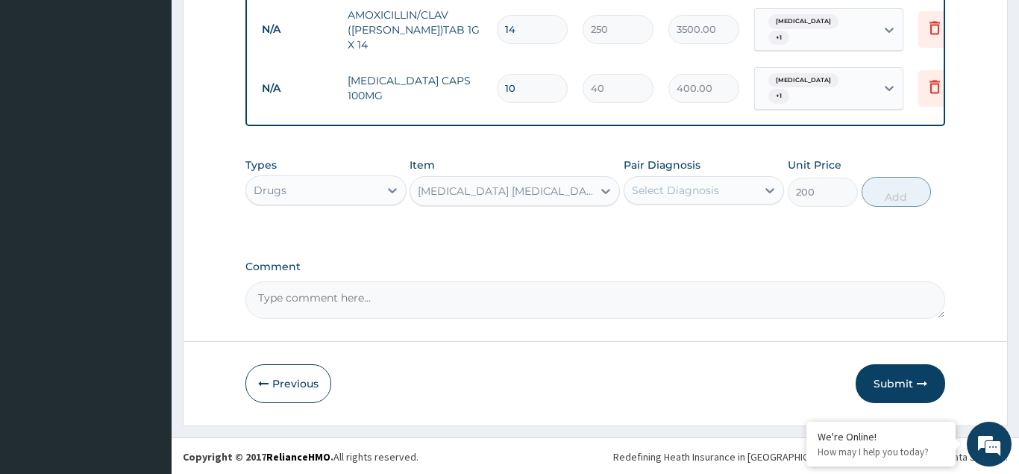
click at [649, 187] on div "Select Diagnosis" at bounding box center [675, 190] width 87 height 15
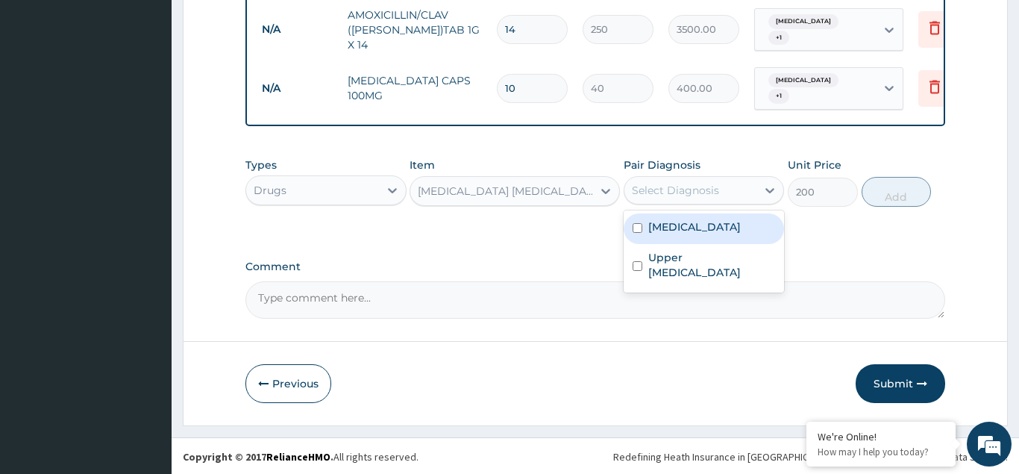
click at [638, 213] on div "[MEDICAL_DATA]" at bounding box center [704, 228] width 161 height 31
checkbox input "true"
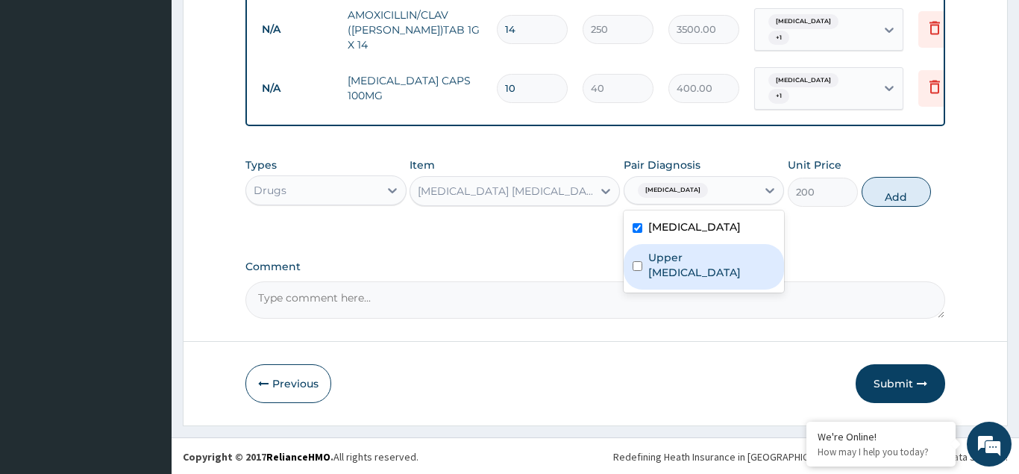
click at [636, 256] on div "Upper [MEDICAL_DATA]" at bounding box center [704, 267] width 161 height 46
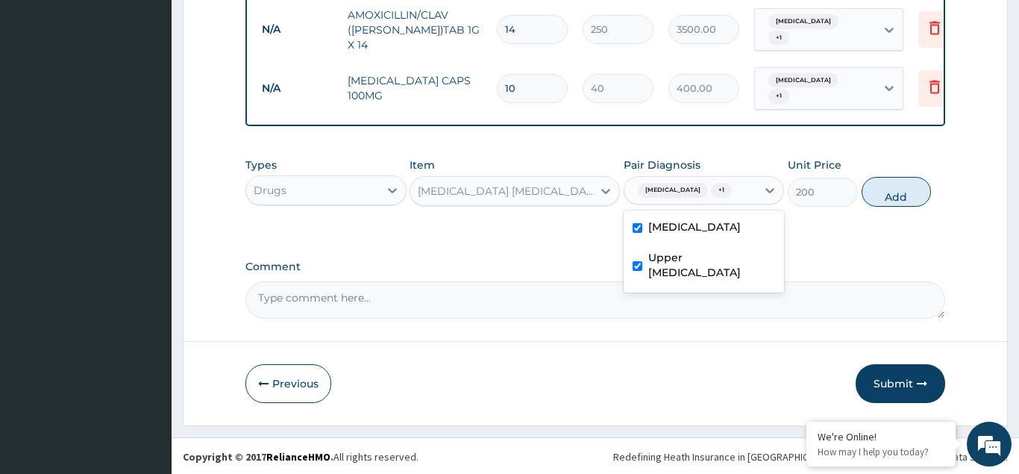
checkbox input "true"
click at [887, 188] on button "Add" at bounding box center [897, 192] width 70 height 30
type input "0"
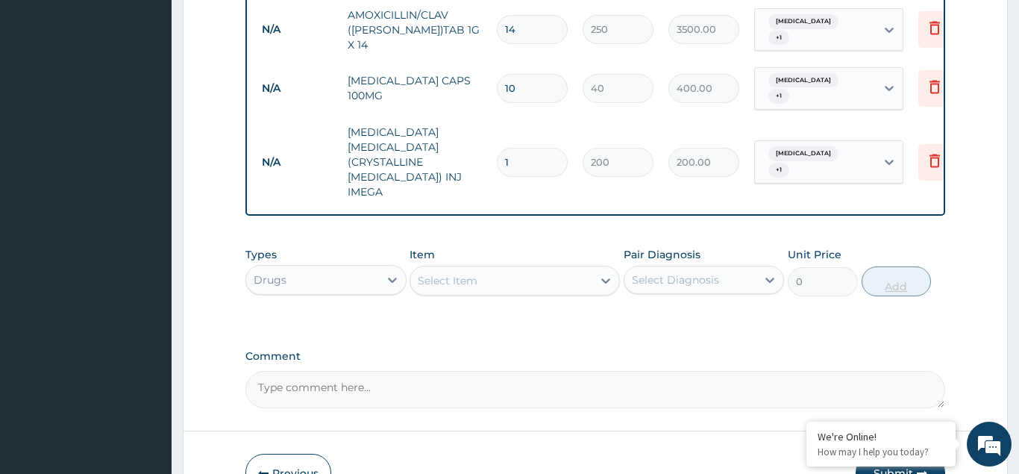
type input "0.00"
type input "2"
type input "400.00"
type input "2"
click at [439, 273] on div "Select Item" at bounding box center [448, 280] width 60 height 15
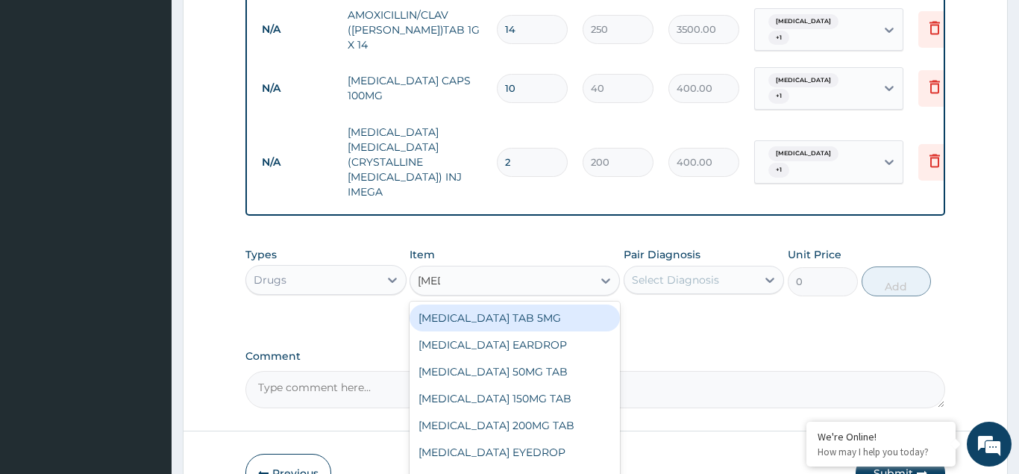
type input "FLUC"
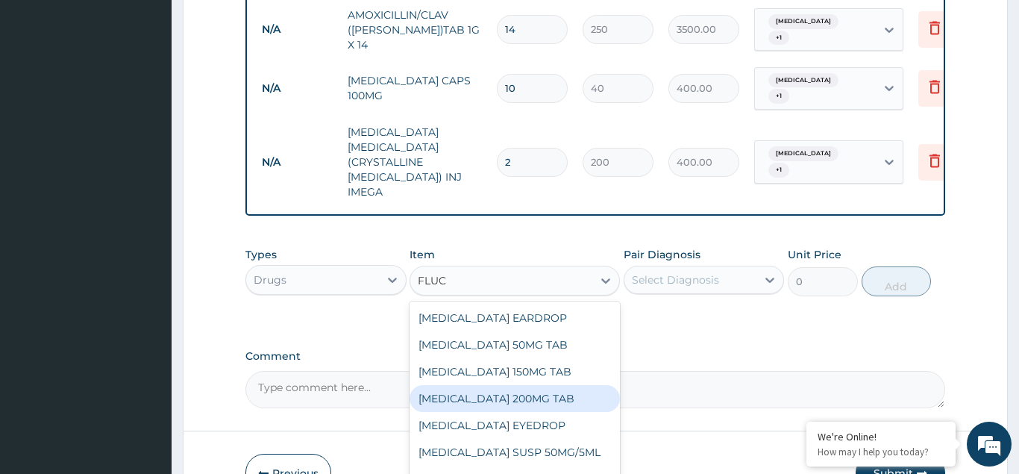
click at [508, 385] on div "[MEDICAL_DATA] 200MG TAB" at bounding box center [515, 398] width 210 height 27
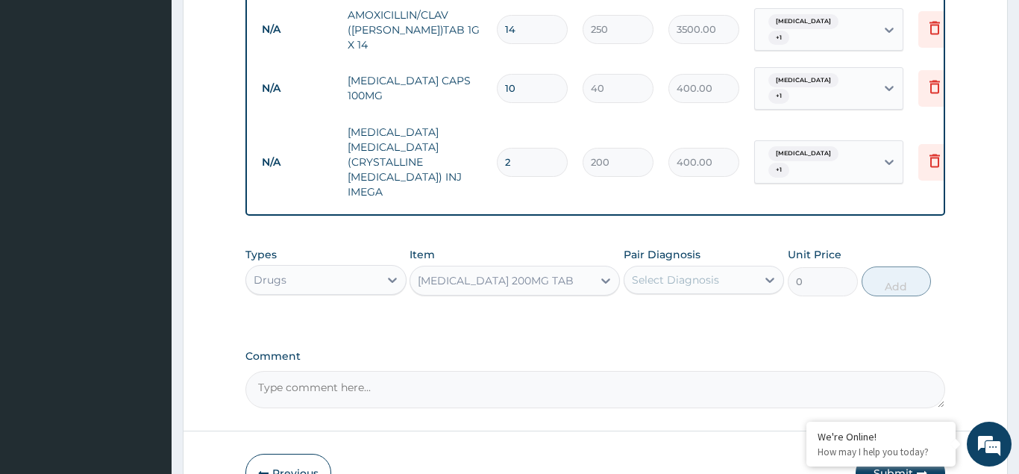
type input "120"
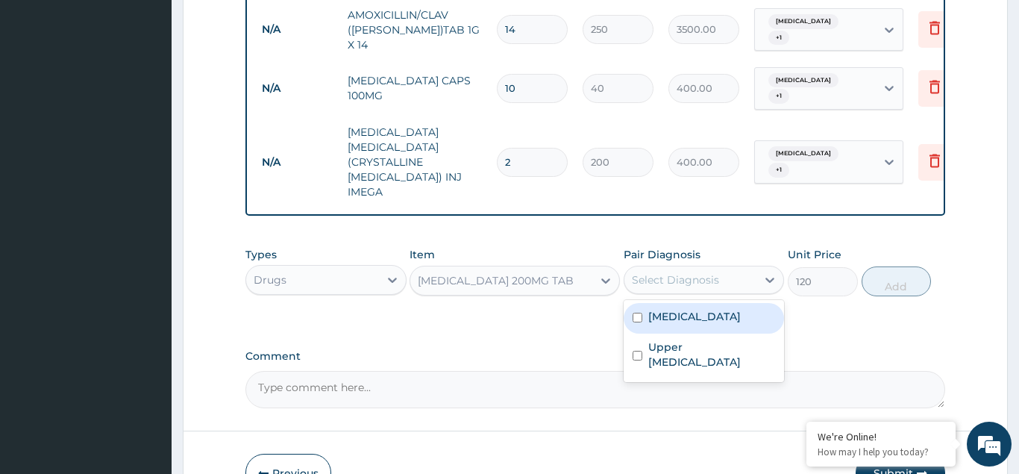
click at [654, 268] on div "Select Diagnosis" at bounding box center [690, 280] width 133 height 24
click at [633, 303] on div "[MEDICAL_DATA]" at bounding box center [704, 318] width 161 height 31
checkbox input "true"
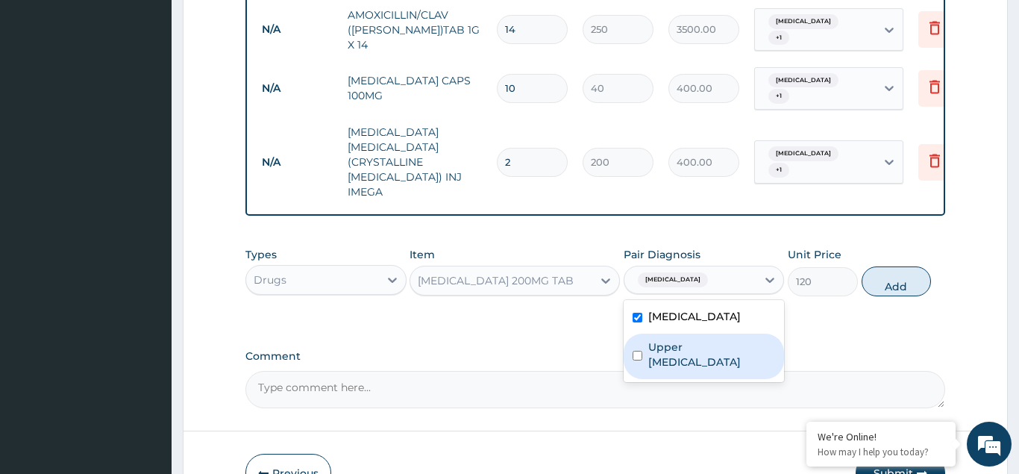
click at [642, 351] on input "checkbox" at bounding box center [638, 356] width 10 height 10
checkbox input "true"
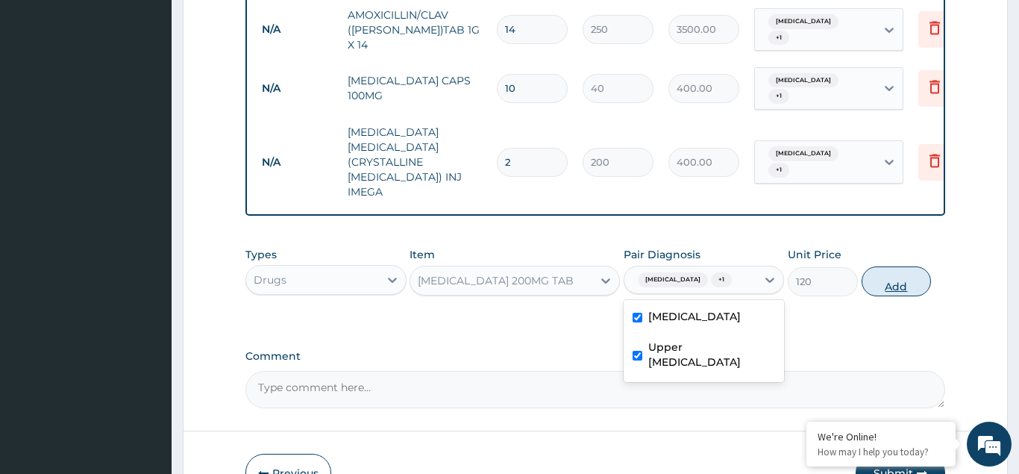
click at [909, 266] on button "Add" at bounding box center [897, 281] width 70 height 30
type input "0"
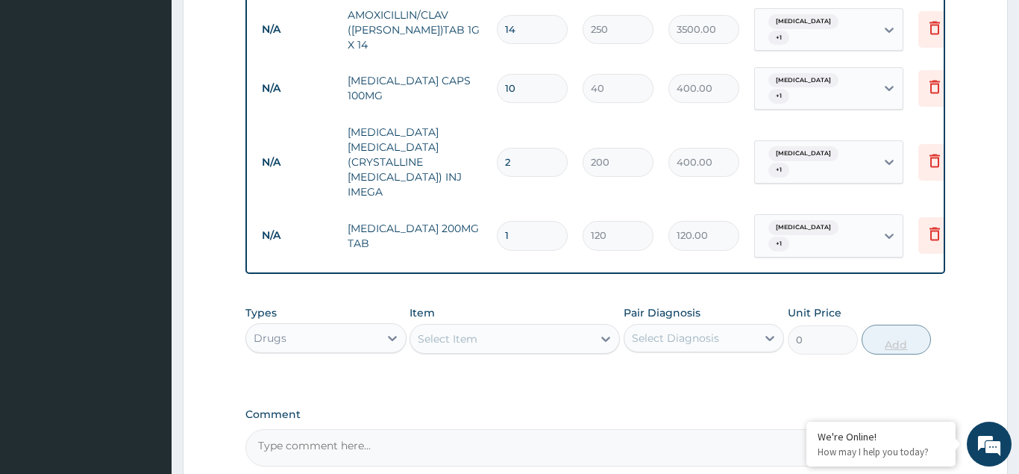
type input "10"
type input "1200.00"
type input "10"
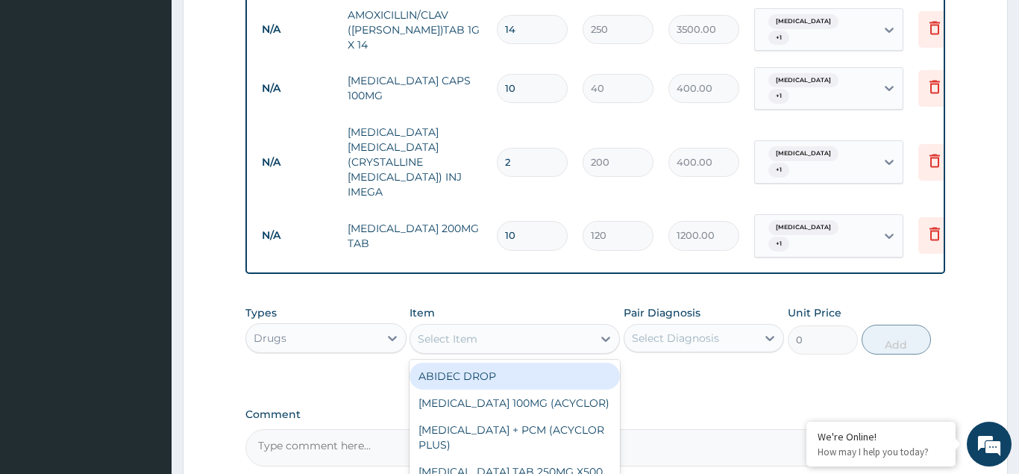
click at [423, 331] on div "Select Item" at bounding box center [448, 338] width 60 height 15
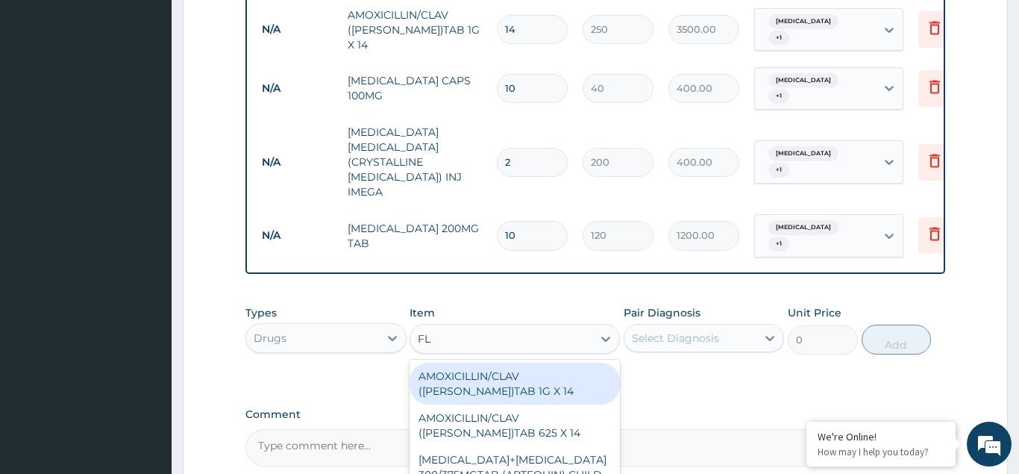
type input "F"
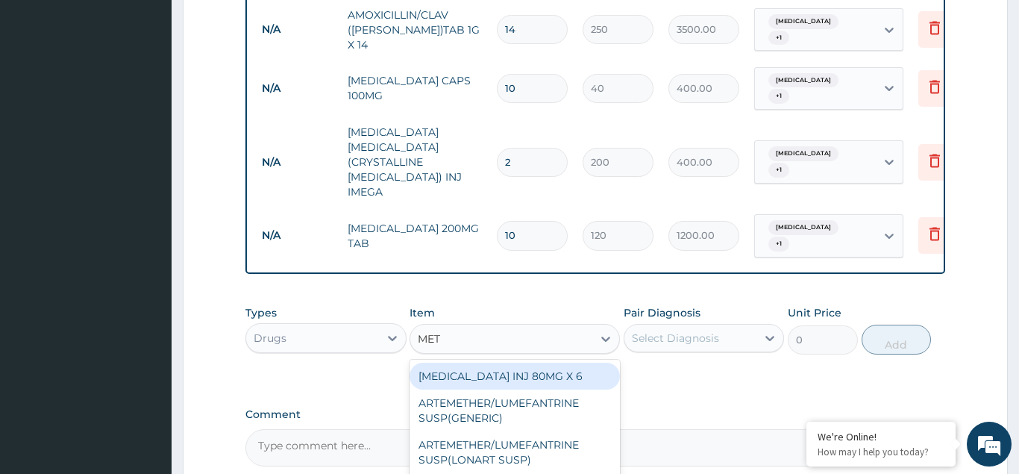
type input "METR"
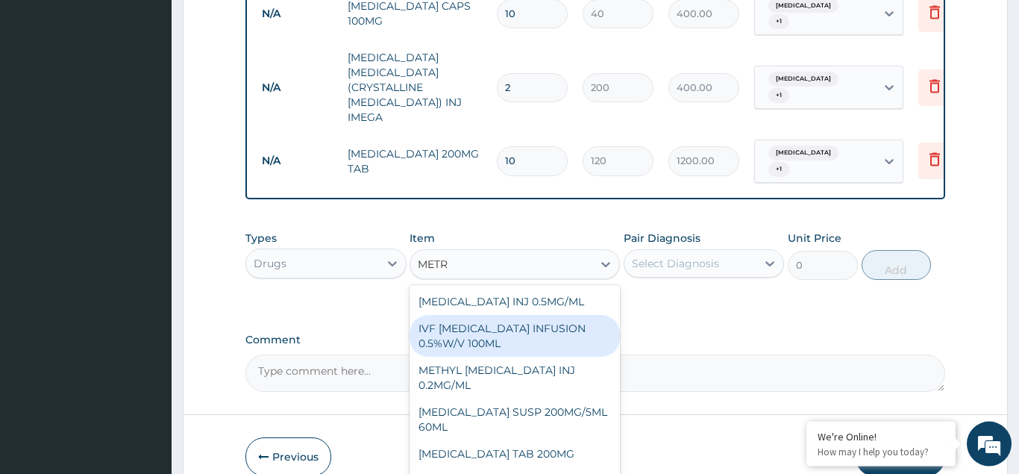
scroll to position [787, 0]
click at [486, 313] on div "IVF [MEDICAL_DATA] INFUSION 0.5%W/V 100ML" at bounding box center [515, 334] width 210 height 42
type input "500"
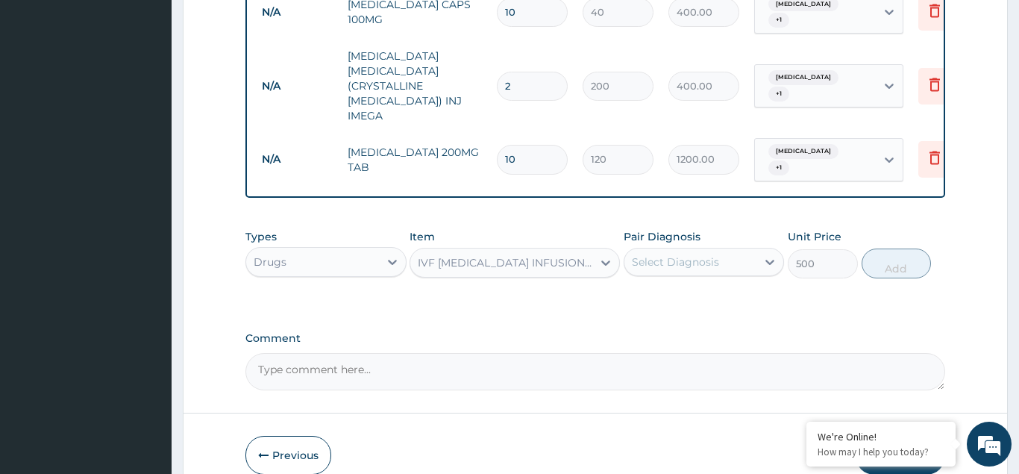
click at [660, 254] on div "Select Diagnosis" at bounding box center [675, 261] width 87 height 15
drag, startPoint x: 642, startPoint y: 260, endPoint x: 636, endPoint y: 304, distance: 45.2
click at [642, 285] on div "[MEDICAL_DATA]" at bounding box center [704, 300] width 161 height 31
checkbox input "true"
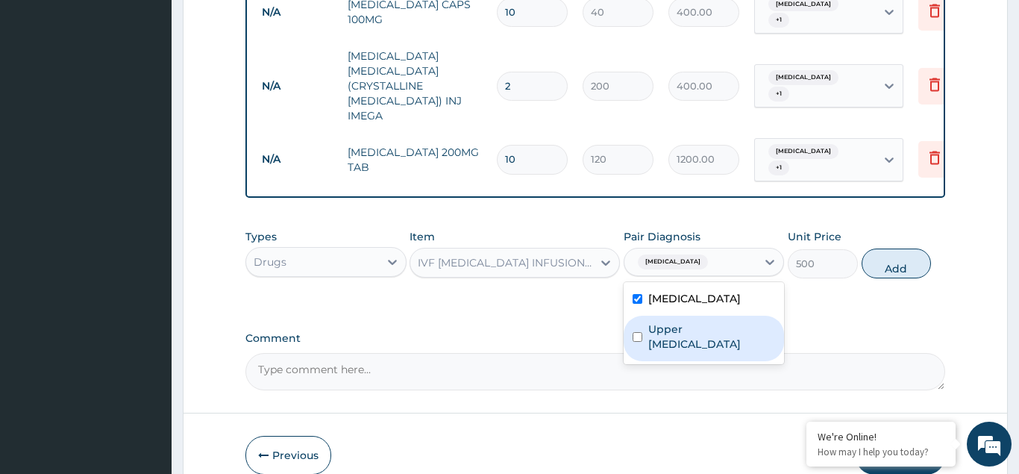
click at [636, 332] on input "checkbox" at bounding box center [638, 337] width 10 height 10
checkbox input "true"
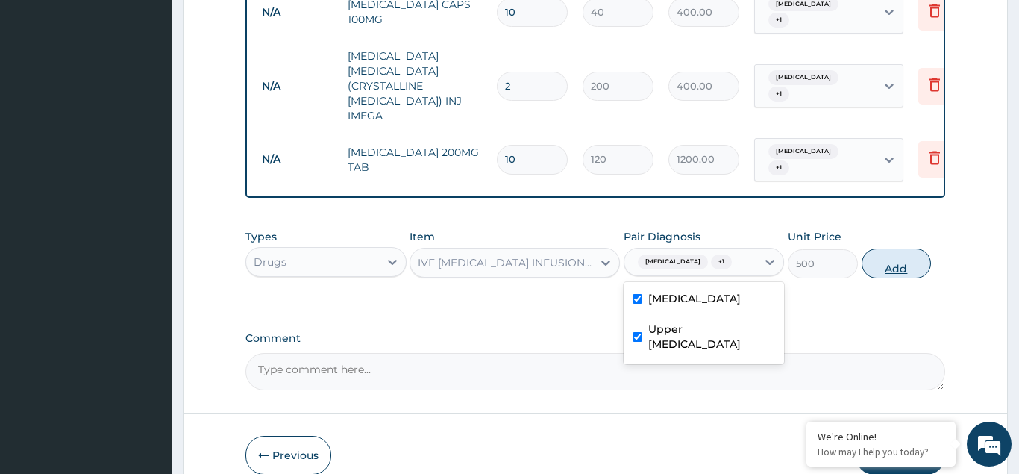
click at [880, 248] on button "Add" at bounding box center [897, 263] width 70 height 30
type input "0"
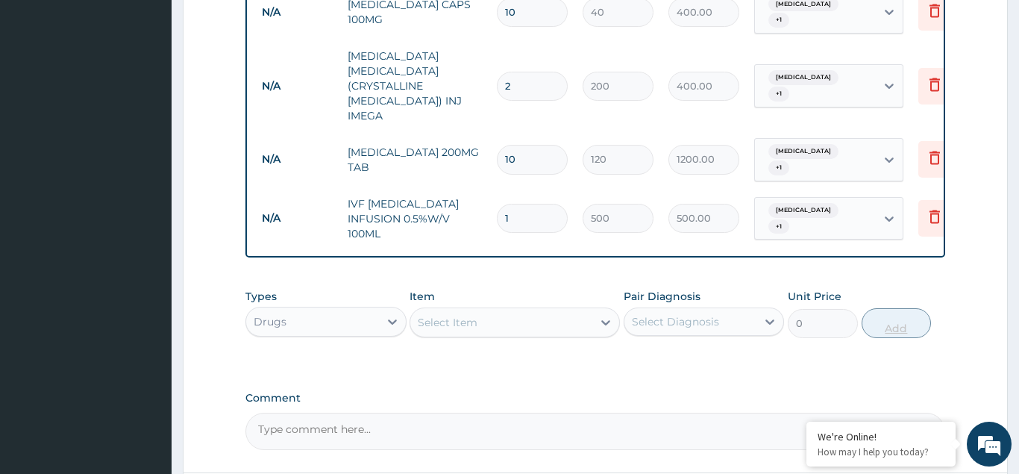
type input "0.00"
type input "2"
type input "1000.00"
type input "2"
click at [502, 307] on div "Select Item" at bounding box center [515, 322] width 210 height 30
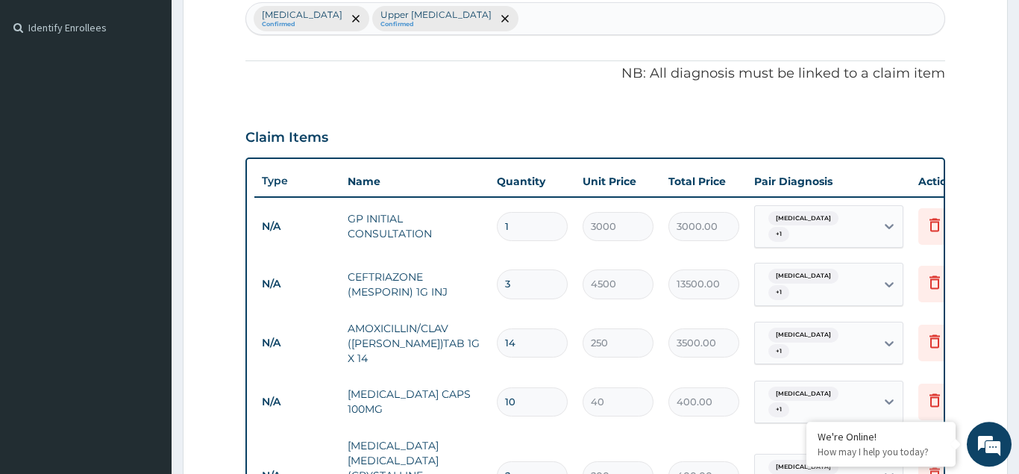
scroll to position [331, 0]
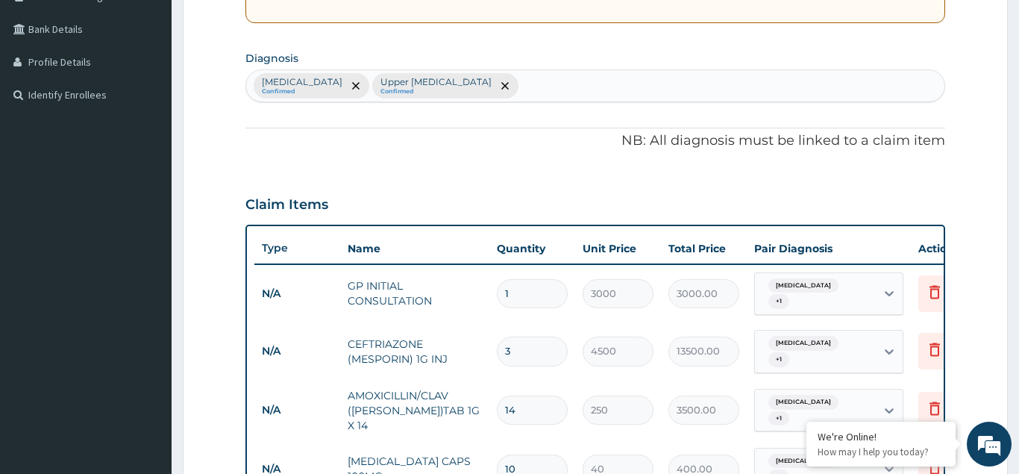
click at [550, 90] on div "[MEDICAL_DATA] Confirmed Upper [MEDICAL_DATA] Confirmed" at bounding box center [595, 85] width 698 height 31
type input "ITCH"
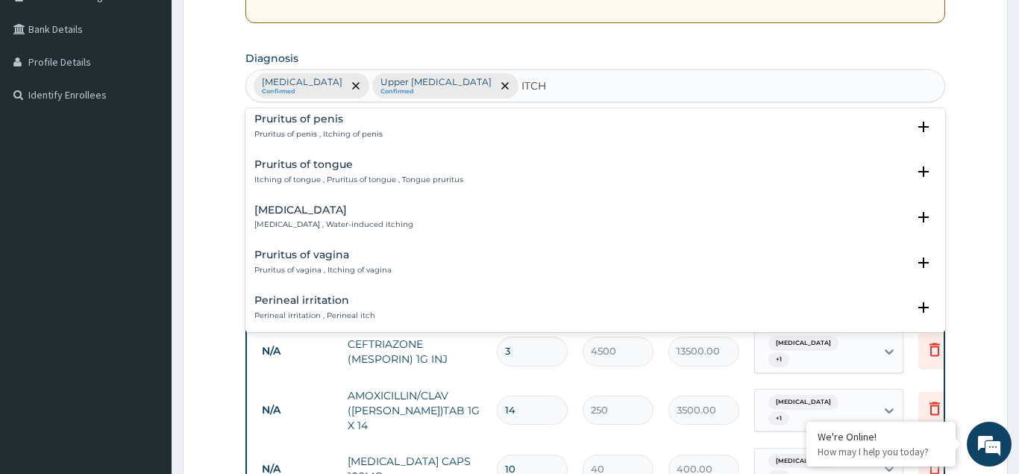
scroll to position [967, 0]
click at [299, 248] on h4 "Pruritus of vagina" at bounding box center [322, 252] width 137 height 11
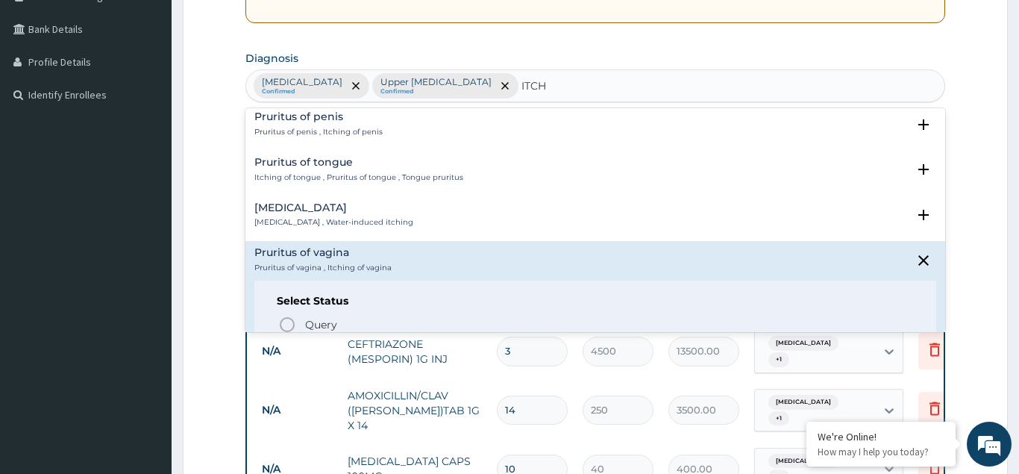
scroll to position [1048, 0]
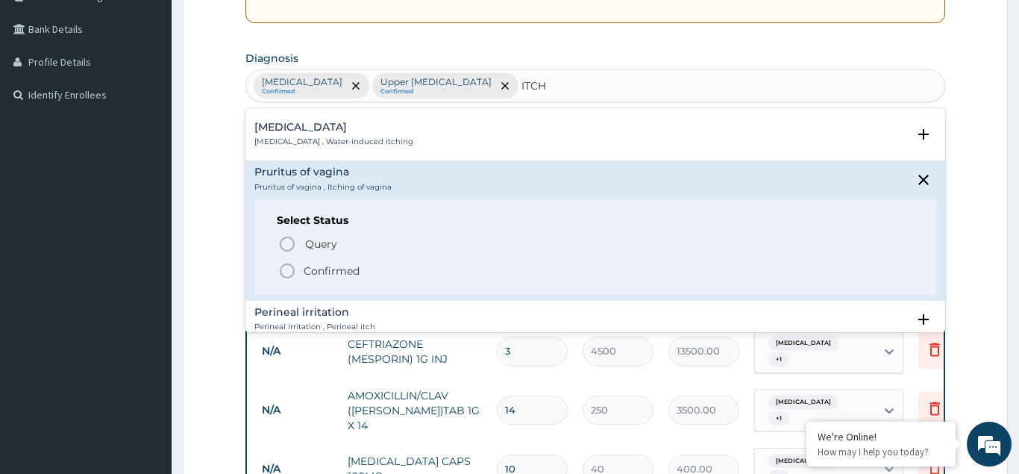
click at [289, 262] on icon "status option filled" at bounding box center [287, 271] width 18 height 18
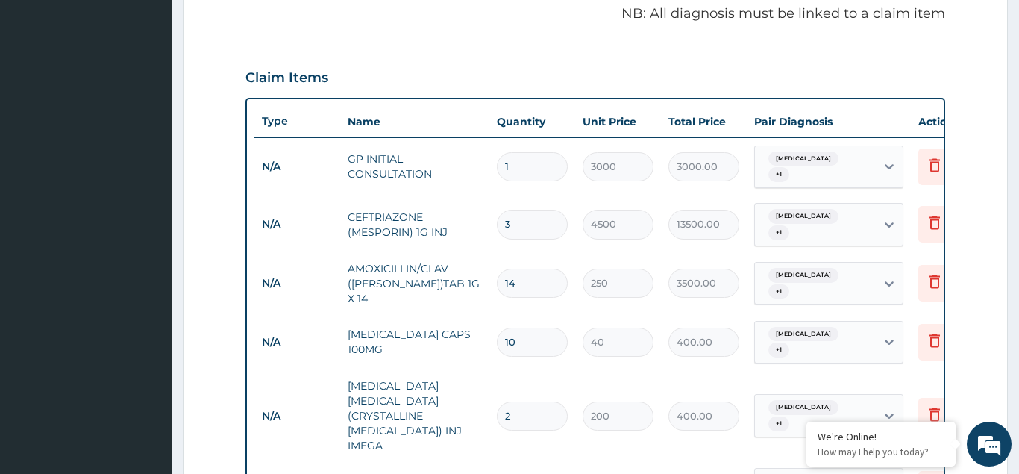
scroll to position [483, 0]
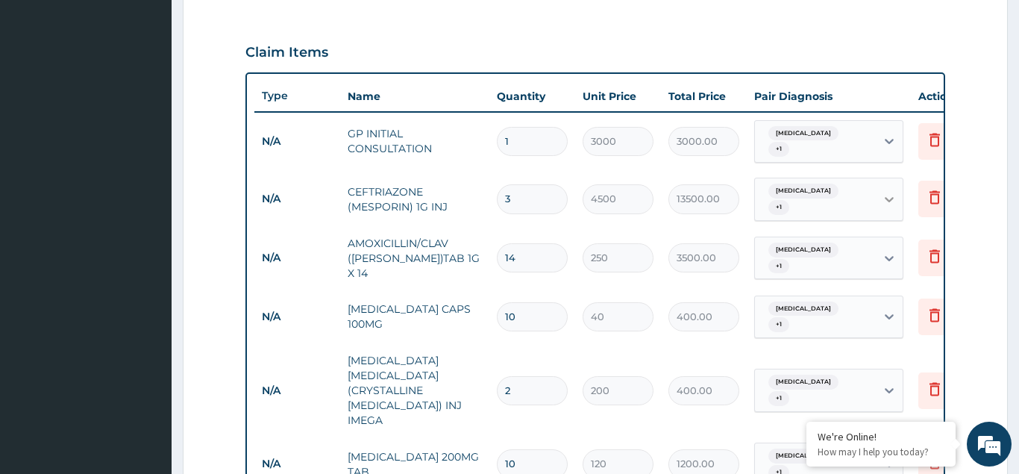
click at [889, 195] on icon at bounding box center [889, 199] width 15 height 15
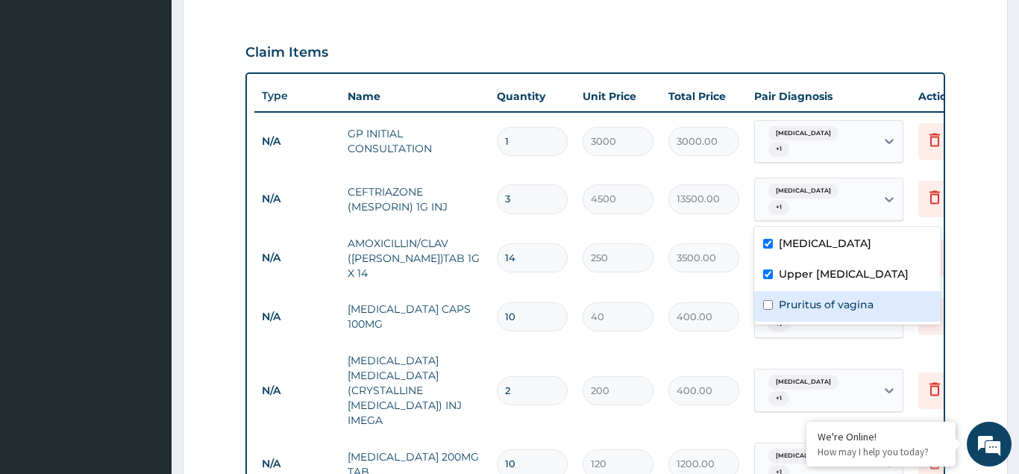
click at [772, 301] on input "checkbox" at bounding box center [768, 305] width 10 height 10
checkbox input "true"
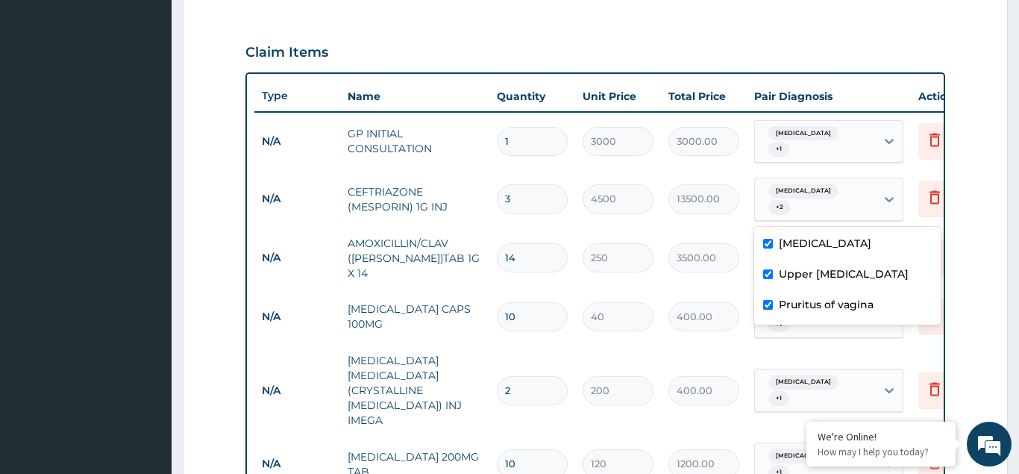
click at [718, 234] on tr "N/A AMOXICILLIN/CLAV ([PERSON_NAME])TAB 1G X 14 14 250 3500.00 [MEDICAL_DATA] +…" at bounding box center [619, 258] width 731 height 60
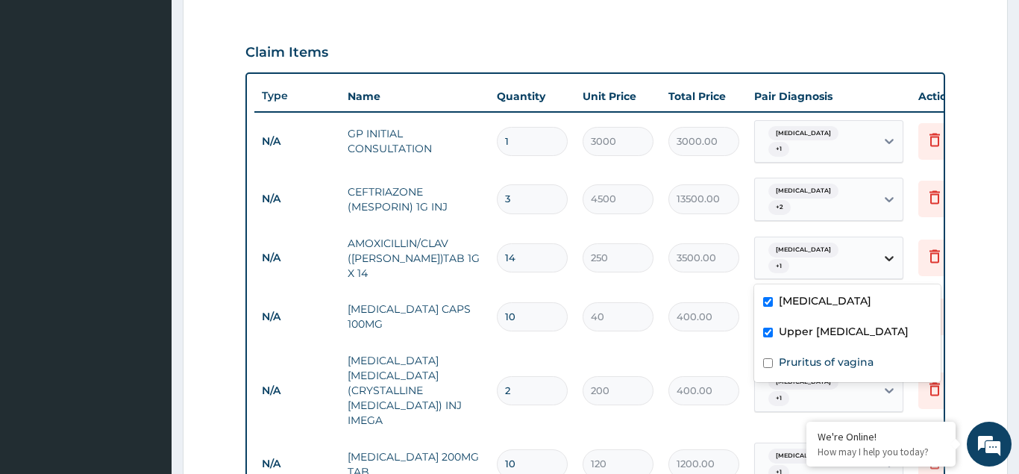
click at [884, 257] on icon at bounding box center [889, 258] width 15 height 15
click at [770, 360] on input "checkbox" at bounding box center [768, 363] width 10 height 10
checkbox input "true"
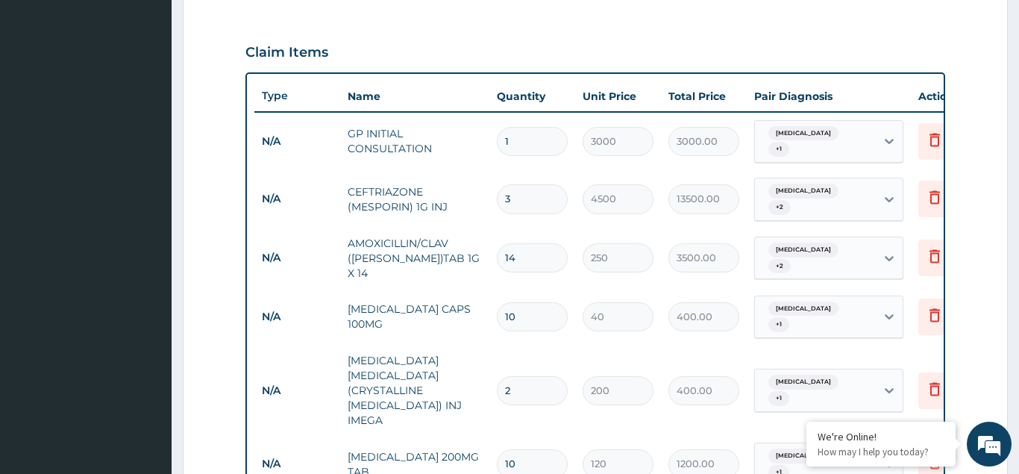
click at [984, 266] on form "Step 2 of 2 PA Code / Prescription Code Enter Code(Secondary Care Only) Encount…" at bounding box center [595, 228] width 825 height 1265
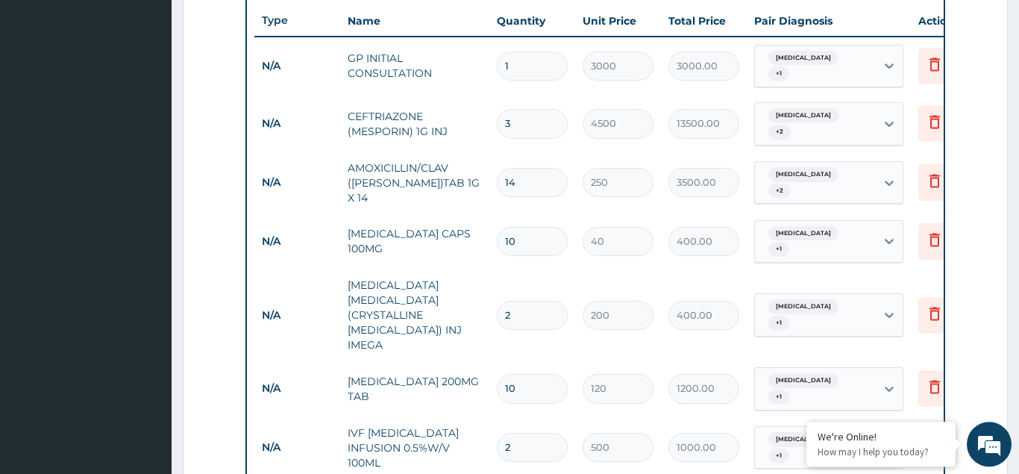
scroll to position [559, 0]
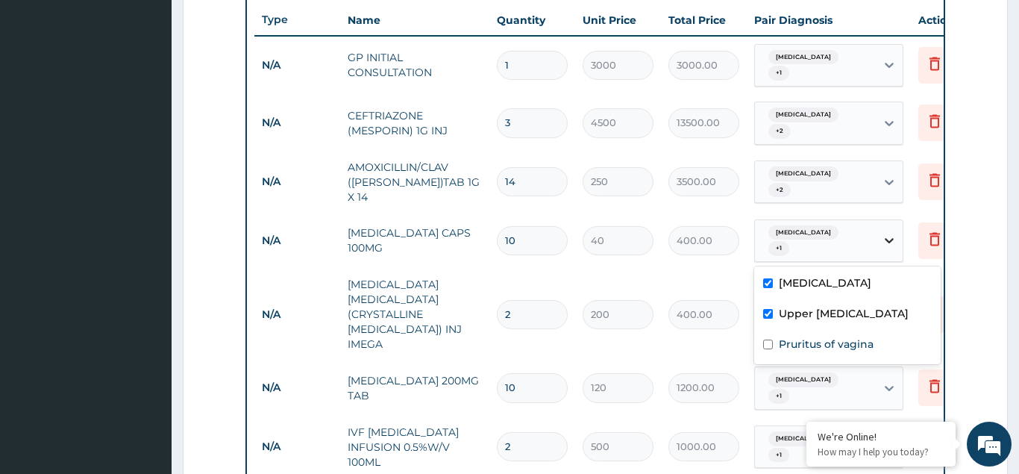
click at [889, 244] on icon at bounding box center [889, 240] width 15 height 15
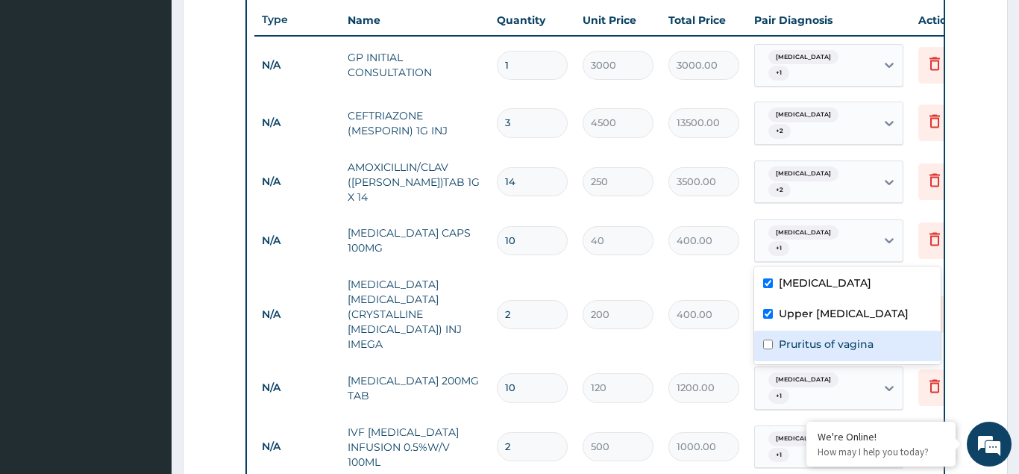
click at [764, 339] on input "checkbox" at bounding box center [768, 344] width 10 height 10
checkbox input "true"
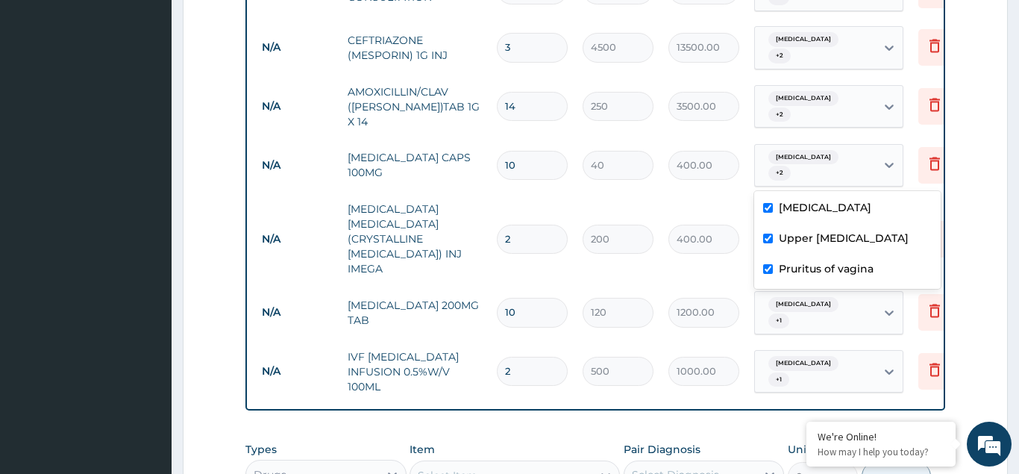
scroll to position [635, 0]
click at [993, 242] on form "Step 2 of 2 PA Code / Prescription Code Enter Code(Secondary Care Only) Encount…" at bounding box center [595, 76] width 825 height 1265
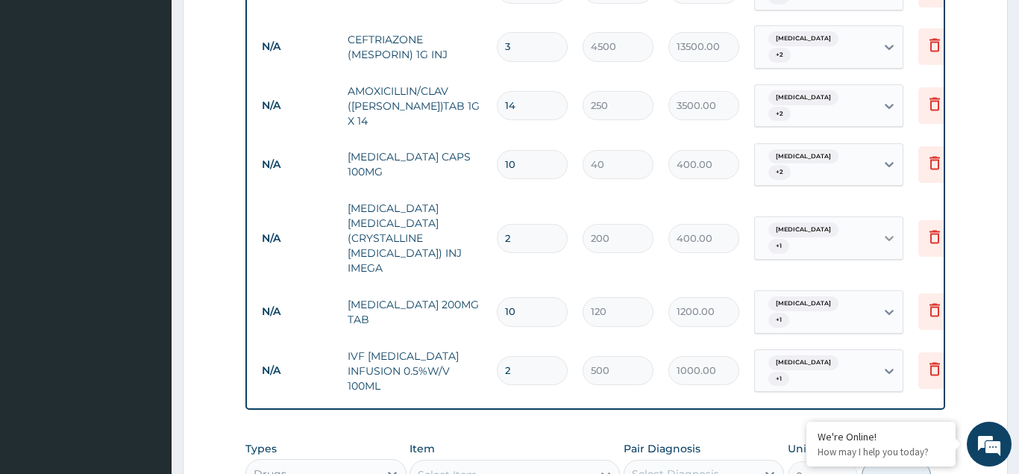
click at [895, 231] on icon at bounding box center [889, 238] width 15 height 15
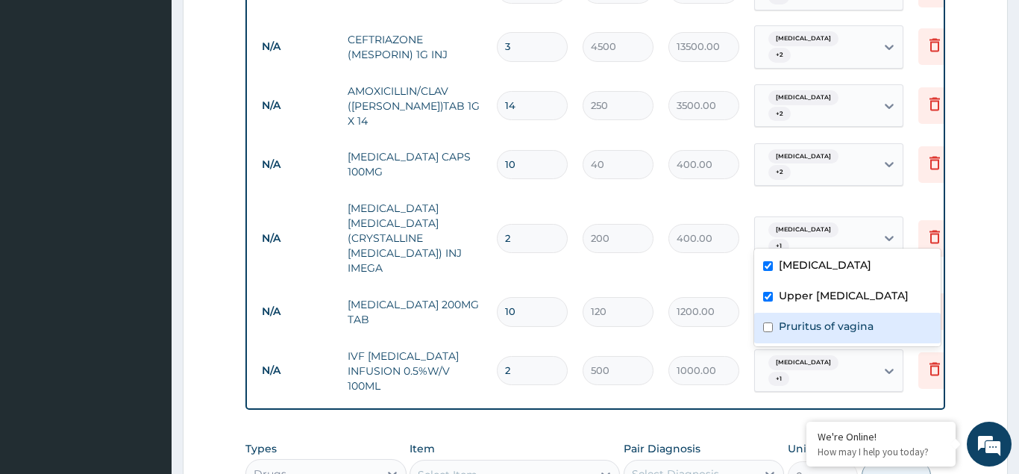
click at [768, 325] on input "checkbox" at bounding box center [768, 327] width 10 height 10
checkbox input "true"
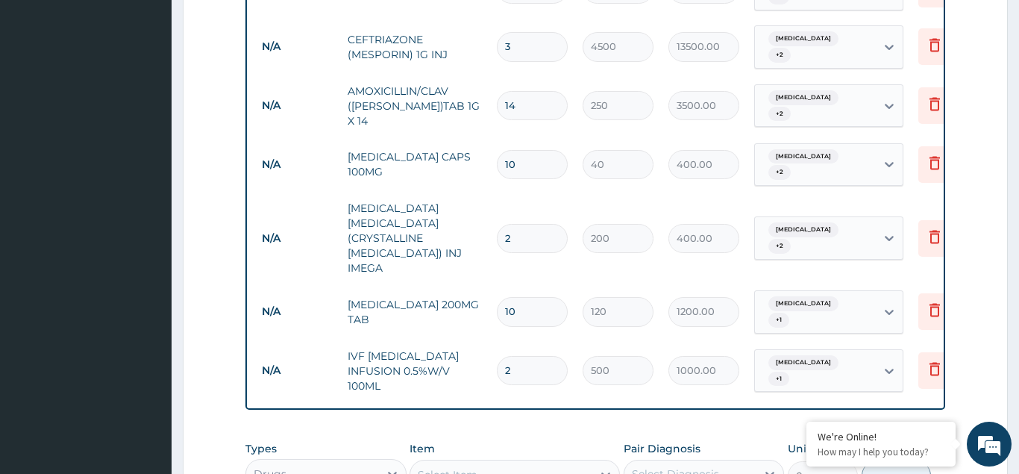
click at [966, 251] on form "Step 2 of 2 PA Code / Prescription Code Enter Code(Secondary Care Only) Encount…" at bounding box center [595, 76] width 825 height 1265
click at [891, 310] on icon at bounding box center [889, 312] width 9 height 5
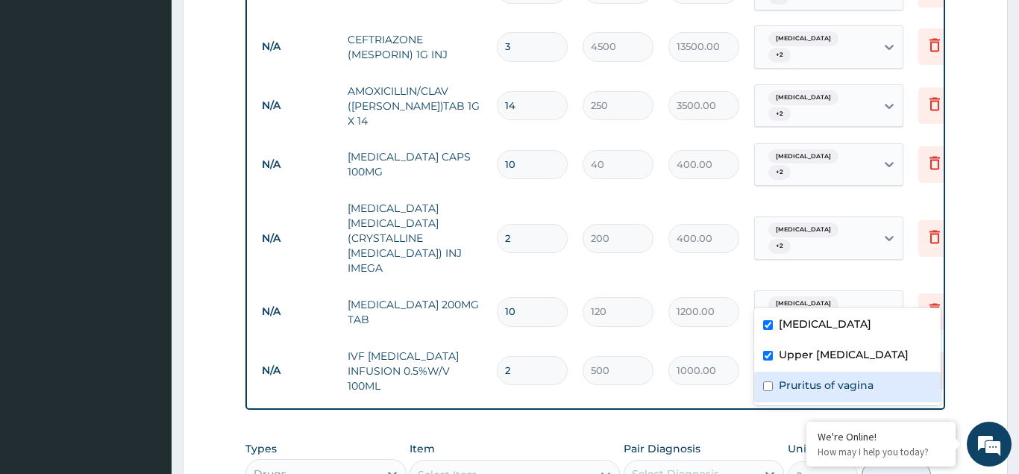
click at [769, 381] on input "checkbox" at bounding box center [768, 386] width 10 height 10
checkbox input "true"
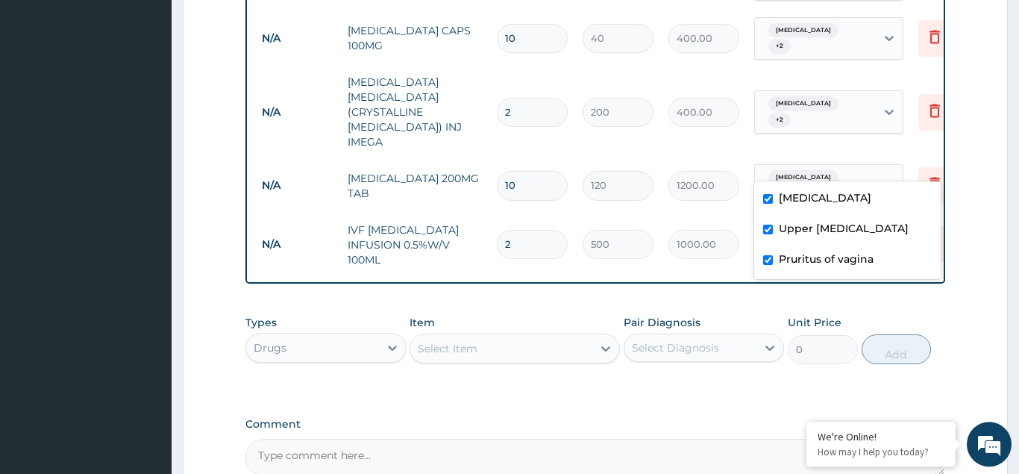
scroll to position [787, 0]
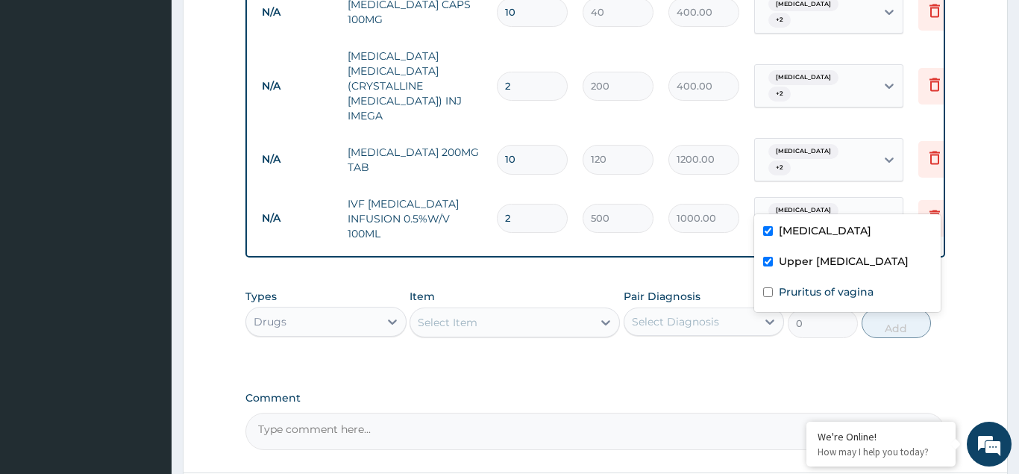
click at [883, 211] on icon at bounding box center [889, 218] width 15 height 15
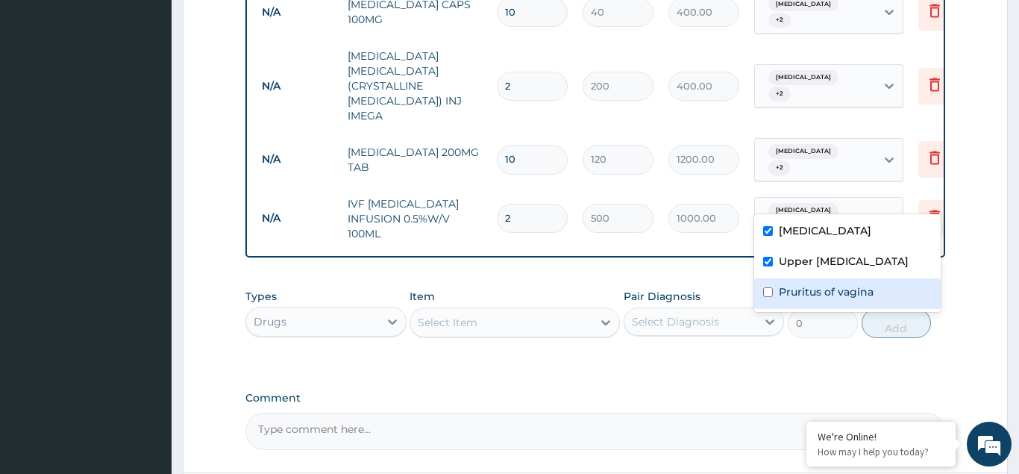
click at [765, 292] on input "checkbox" at bounding box center [768, 292] width 10 height 10
checkbox input "true"
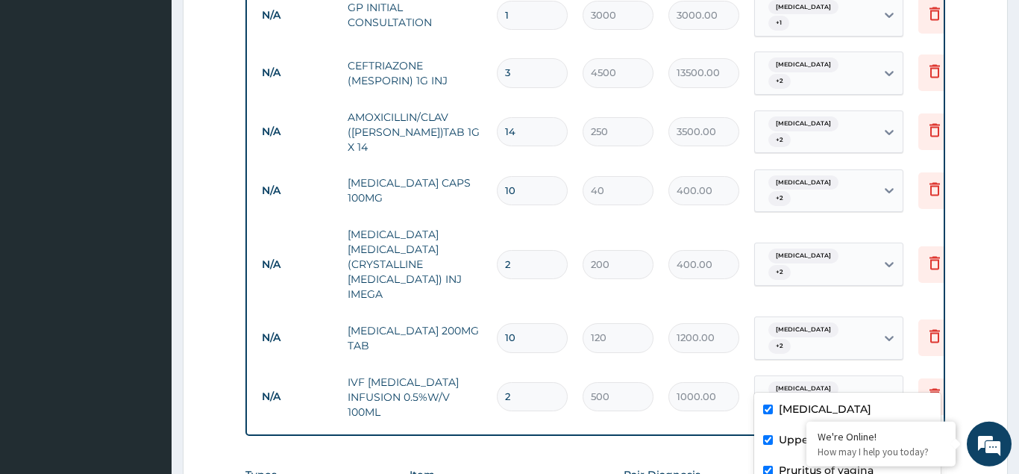
scroll to position [888, 0]
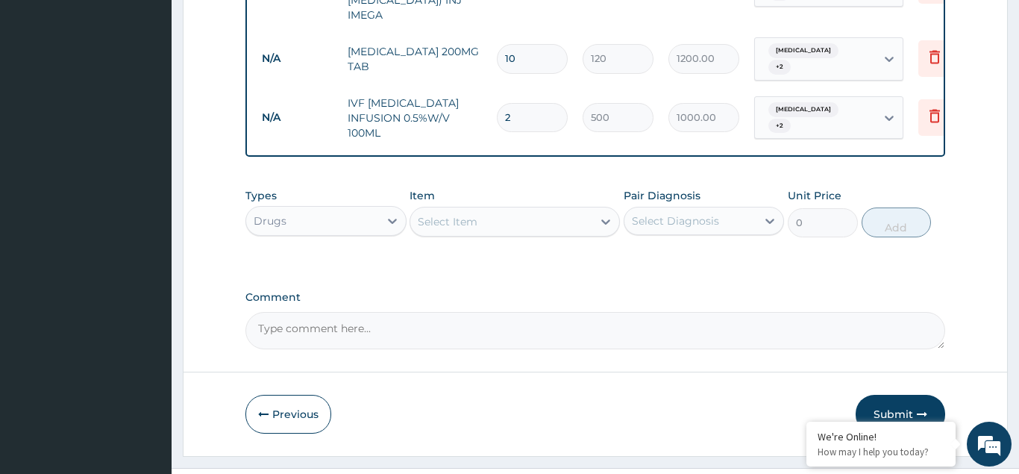
click at [553, 291] on label "Comment" at bounding box center [595, 297] width 700 height 13
click at [553, 312] on textarea "Comment" at bounding box center [595, 330] width 700 height 37
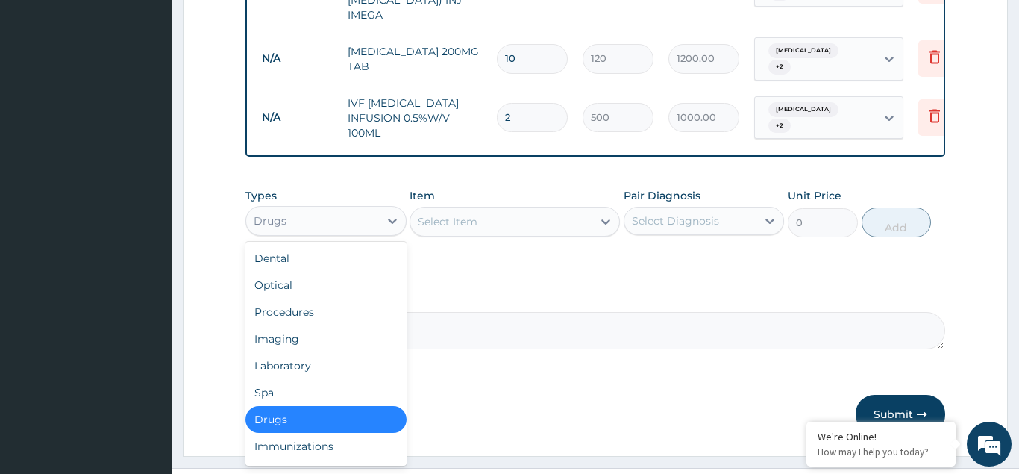
click at [305, 209] on div "Drugs" at bounding box center [312, 221] width 133 height 24
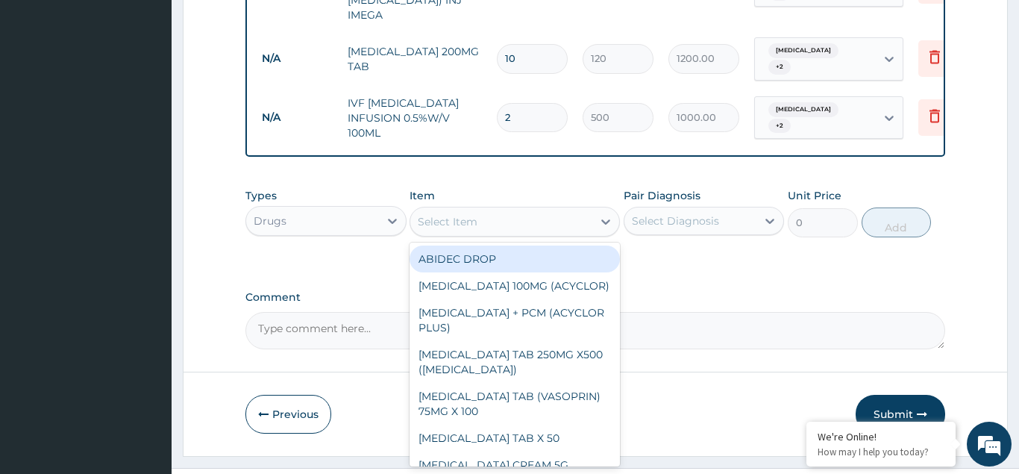
click at [437, 214] on div "Select Item" at bounding box center [448, 221] width 60 height 15
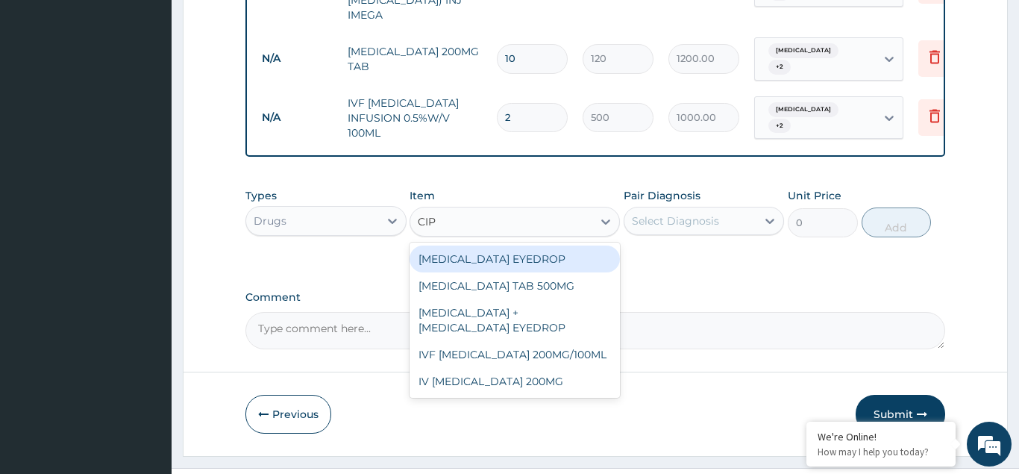
type input "CIPR"
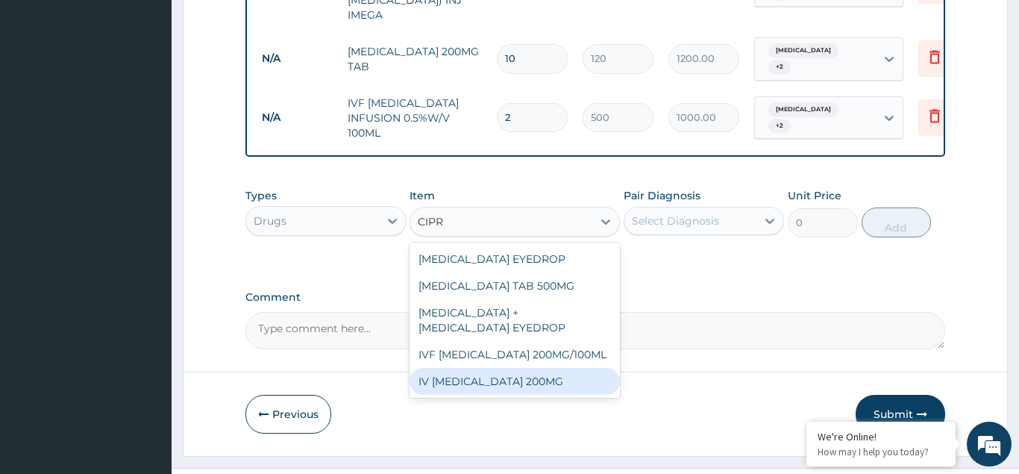
click at [469, 368] on div "IV [MEDICAL_DATA] 200MG" at bounding box center [515, 381] width 210 height 27
type input "2700"
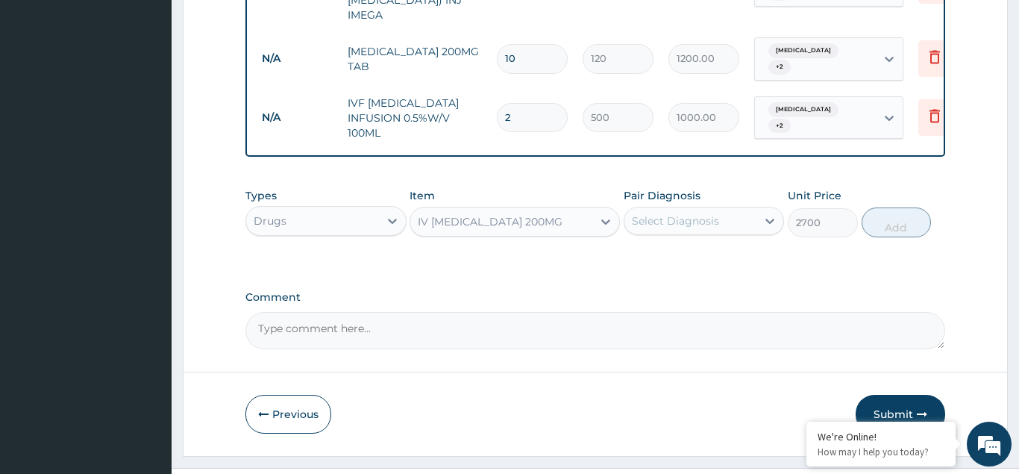
click at [651, 213] on div "Select Diagnosis" at bounding box center [675, 220] width 87 height 15
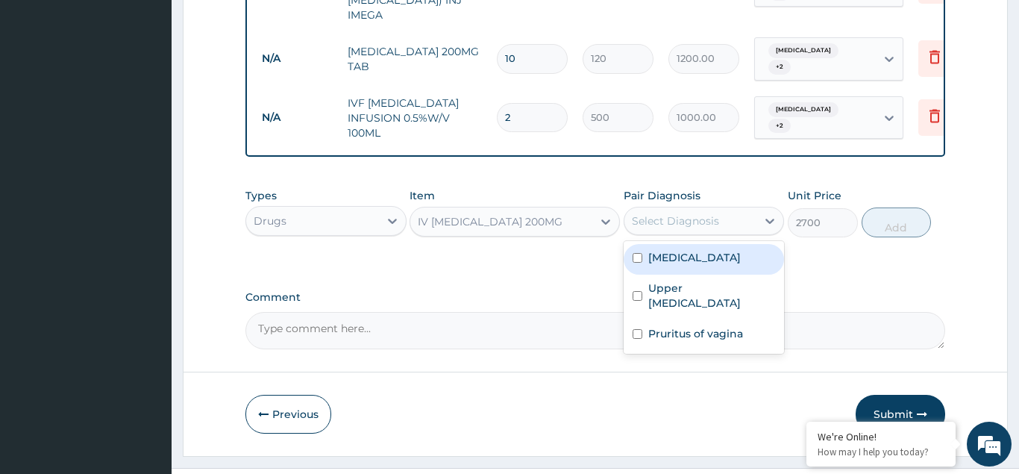
click at [642, 244] on div "[MEDICAL_DATA]" at bounding box center [704, 259] width 161 height 31
checkbox input "true"
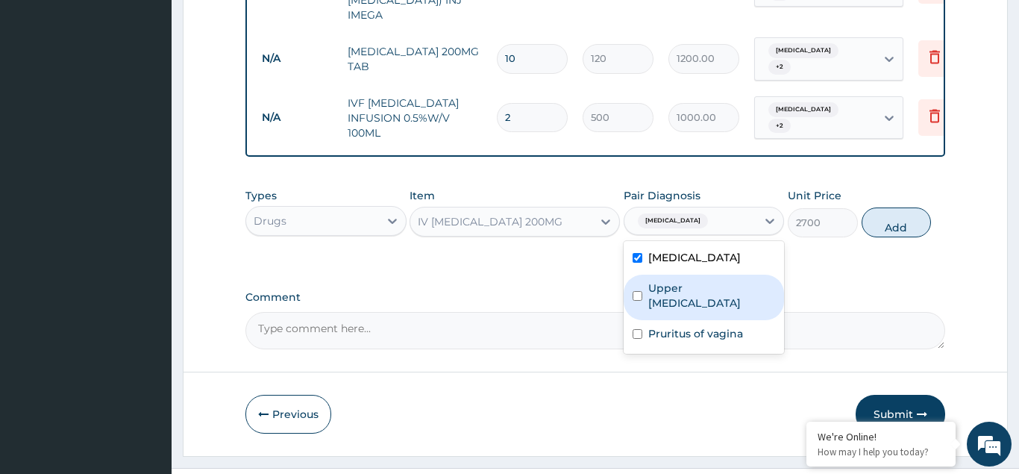
click at [636, 291] on input "checkbox" at bounding box center [638, 296] width 10 height 10
checkbox input "true"
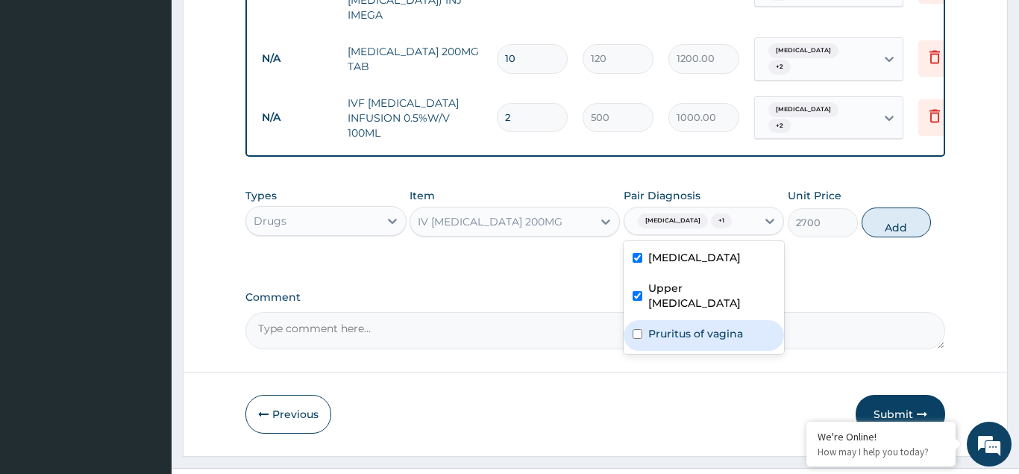
click at [636, 329] on input "checkbox" at bounding box center [638, 334] width 10 height 10
checkbox input "true"
click at [872, 207] on button "Add" at bounding box center [897, 222] width 70 height 30
type input "0"
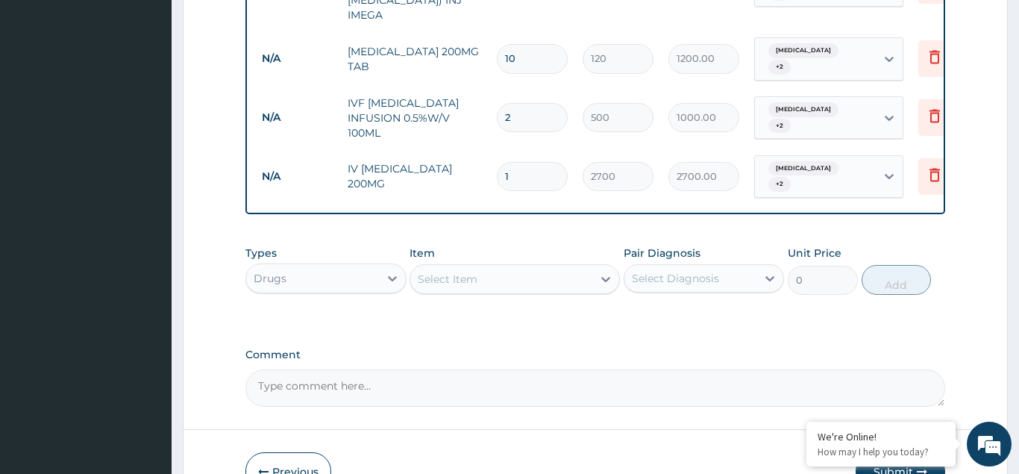
type input "0.00"
type input "2"
type input "5400.00"
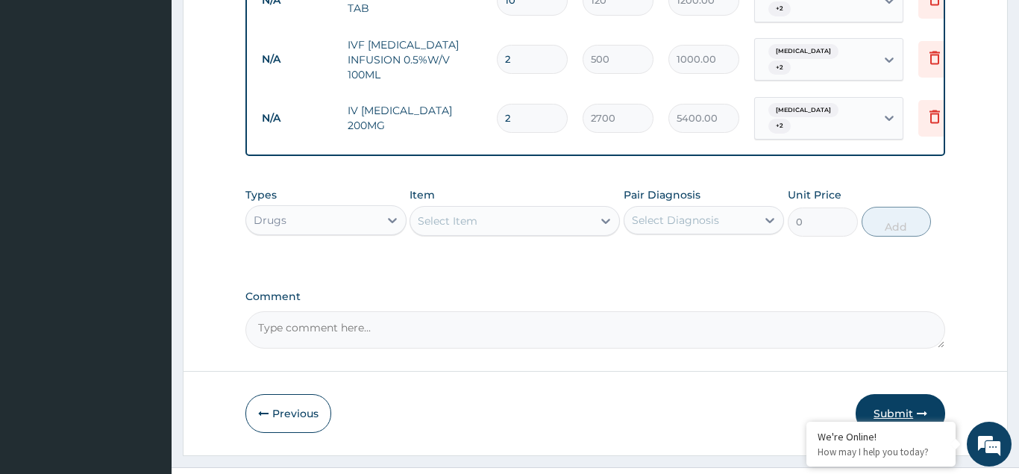
type input "2"
click at [881, 394] on button "Submit" at bounding box center [901, 413] width 90 height 39
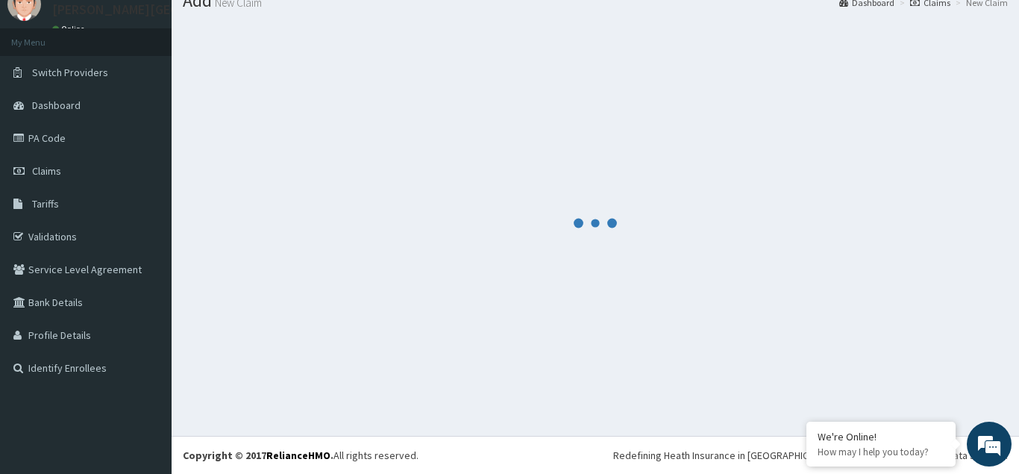
scroll to position [57, 0]
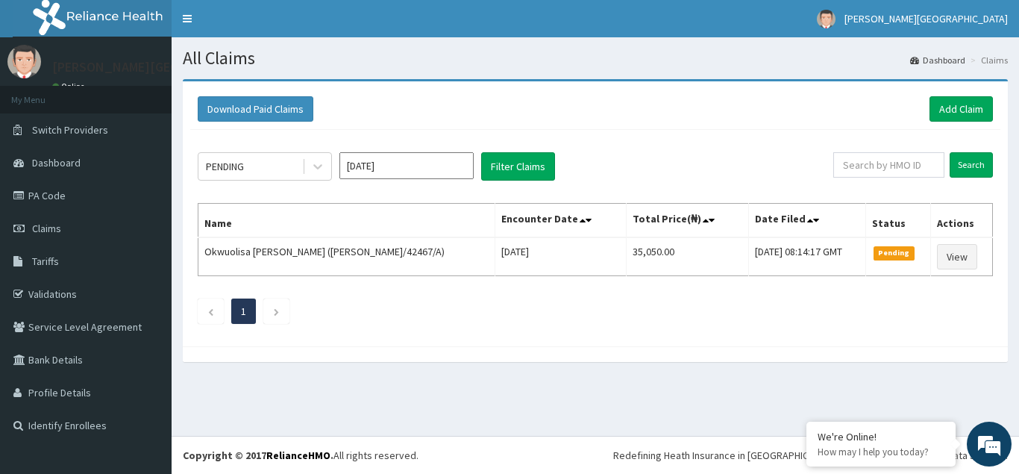
click at [320, 151] on div "PENDING Aug 2025 Filter Claims Search Name Encounter Date Total Price(₦) Date F…" at bounding box center [595, 234] width 810 height 209
click at [320, 164] on icon at bounding box center [317, 166] width 15 height 15
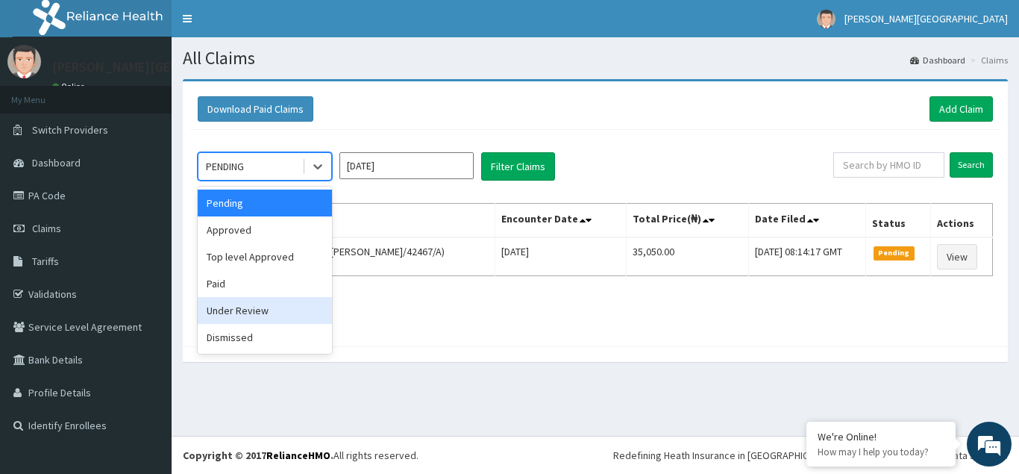
click at [234, 316] on div "Under Review" at bounding box center [265, 310] width 134 height 27
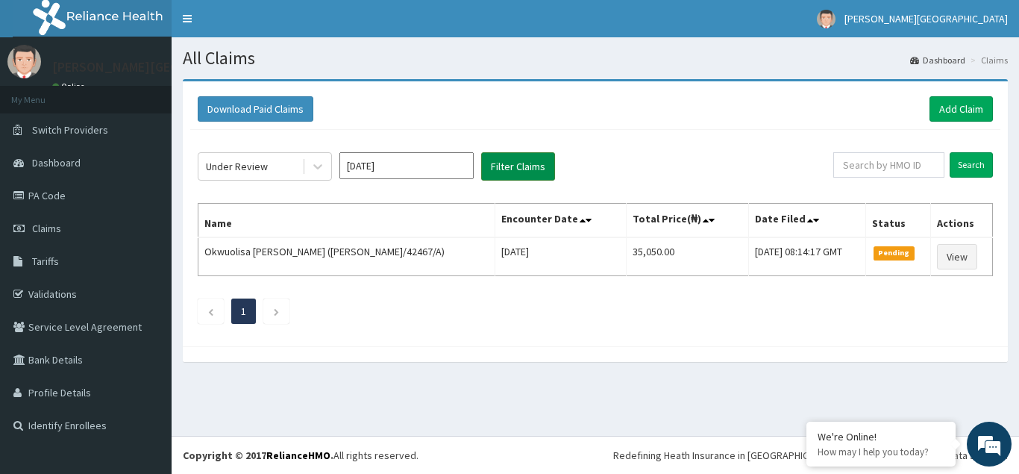
click at [513, 171] on button "Filter Claims" at bounding box center [518, 166] width 74 height 28
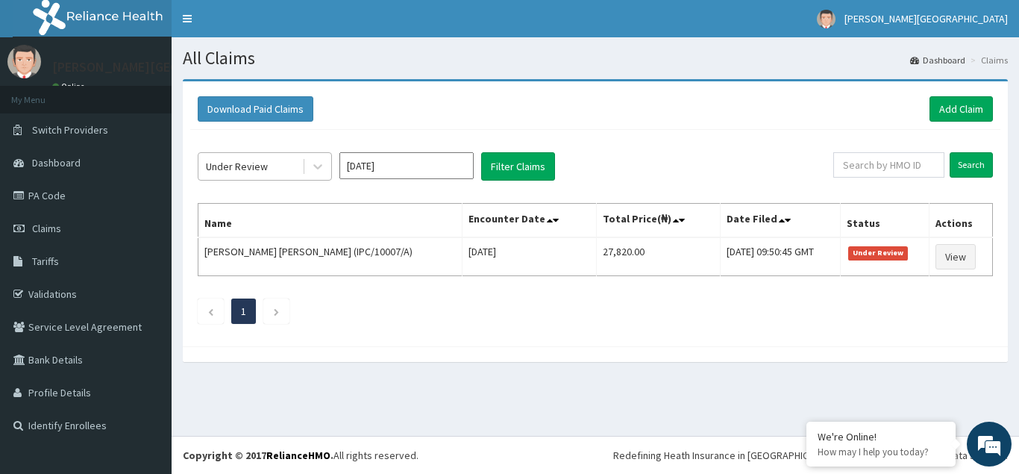
click at [287, 167] on div "Under Review" at bounding box center [250, 166] width 104 height 24
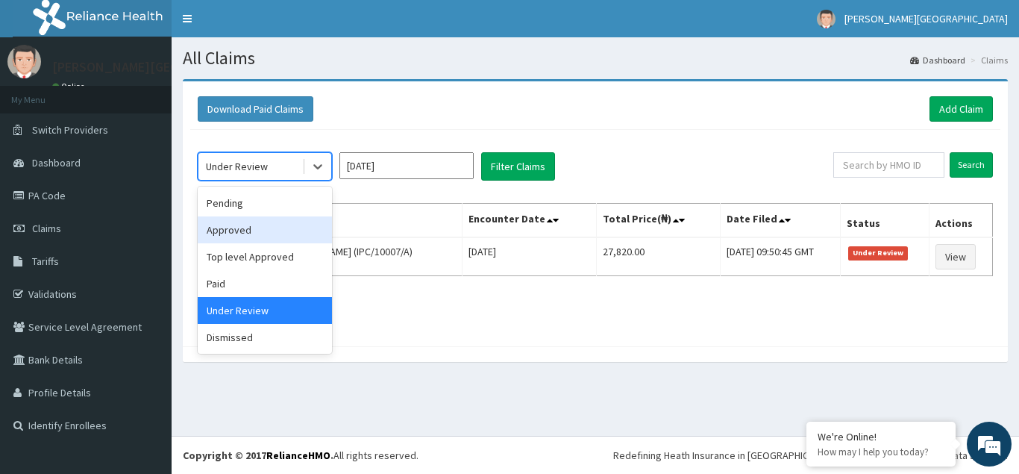
click at [249, 224] on div "Approved" at bounding box center [265, 229] width 134 height 27
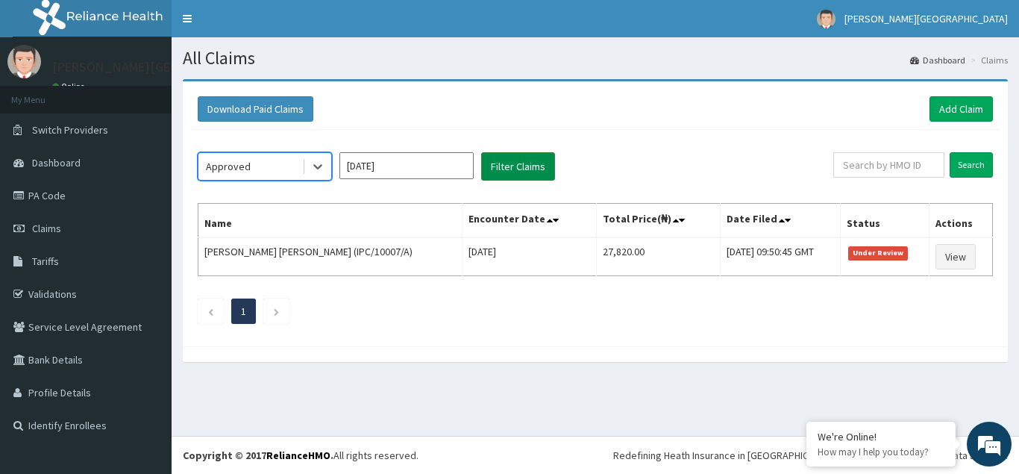
click at [520, 161] on button "Filter Claims" at bounding box center [518, 166] width 74 height 28
